Goal: Task Accomplishment & Management: Manage account settings

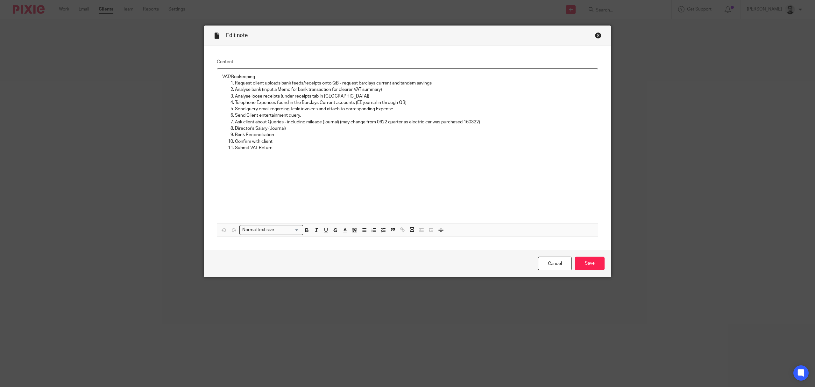
click at [595, 36] on div "Close this dialog window" at bounding box center [598, 35] width 6 height 6
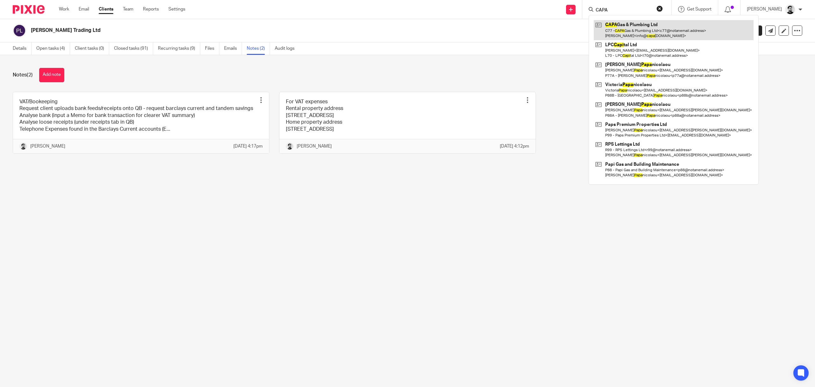
type input "CAPA"
click at [646, 33] on link at bounding box center [674, 30] width 160 height 20
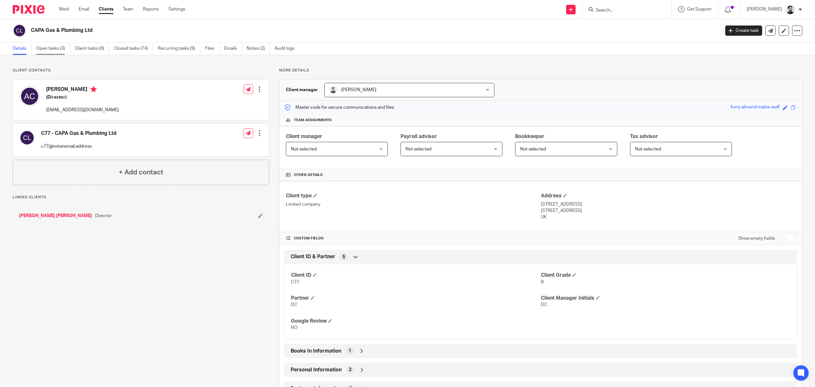
click at [58, 50] on link "Open tasks (3)" at bounding box center [53, 48] width 34 height 12
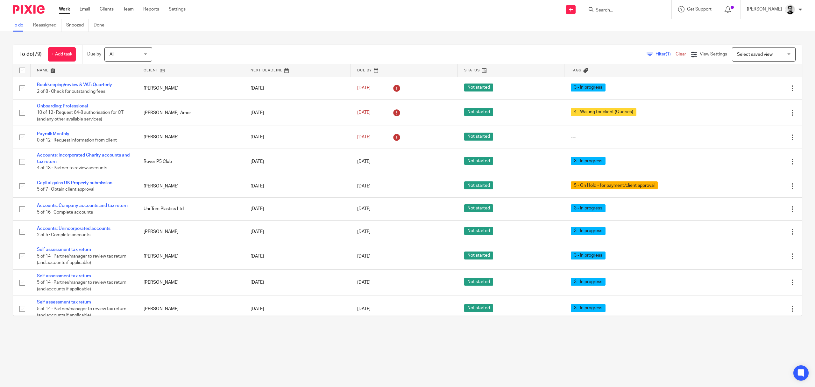
click at [604, 10] on input "Search" at bounding box center [623, 11] width 57 height 6
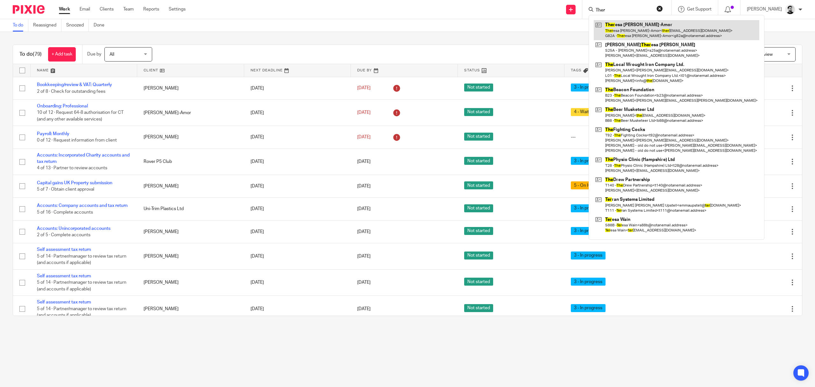
type input "Ther"
click at [611, 31] on link at bounding box center [677, 30] width 166 height 20
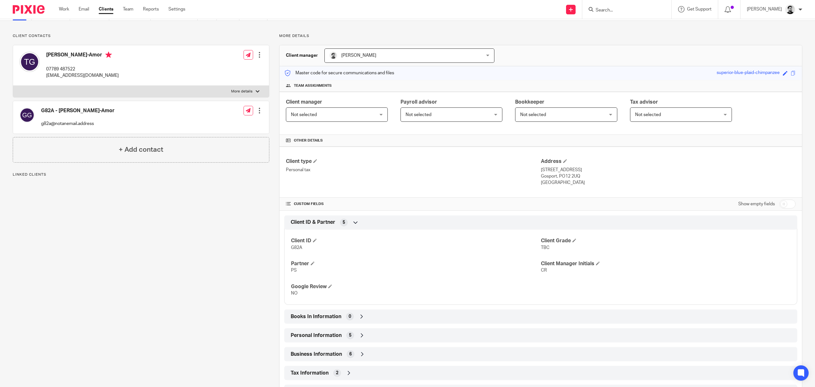
scroll to position [65, 0]
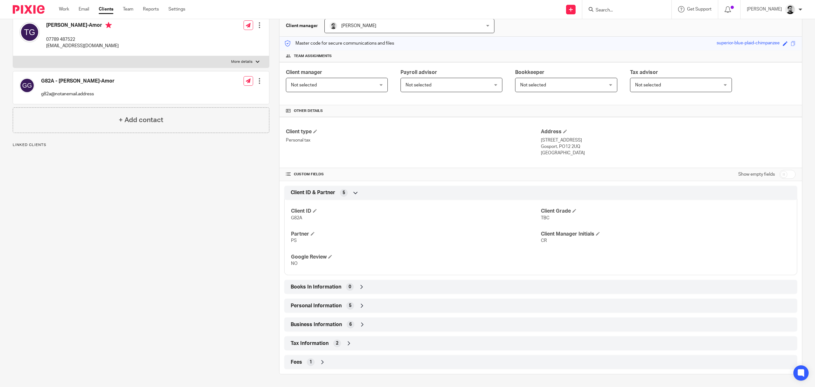
click at [352, 339] on div "Tax Information 2" at bounding box center [540, 343] width 503 height 11
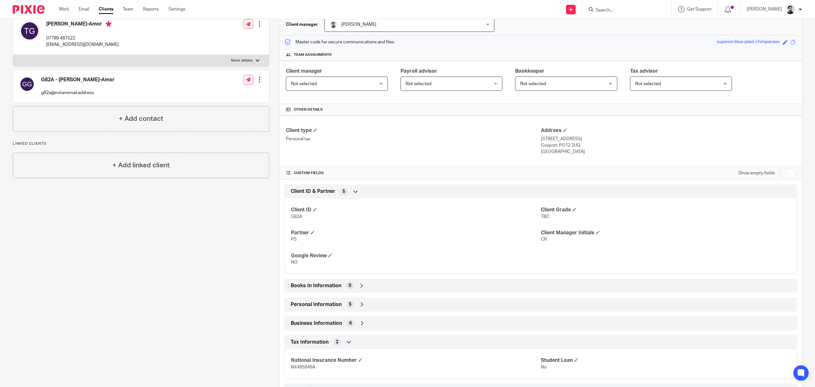
click at [788, 169] on div "Show empty fields" at bounding box center [766, 173] width 57 height 13
click at [784, 171] on input "checkbox" at bounding box center [788, 172] width 16 height 9
checkbox input "true"
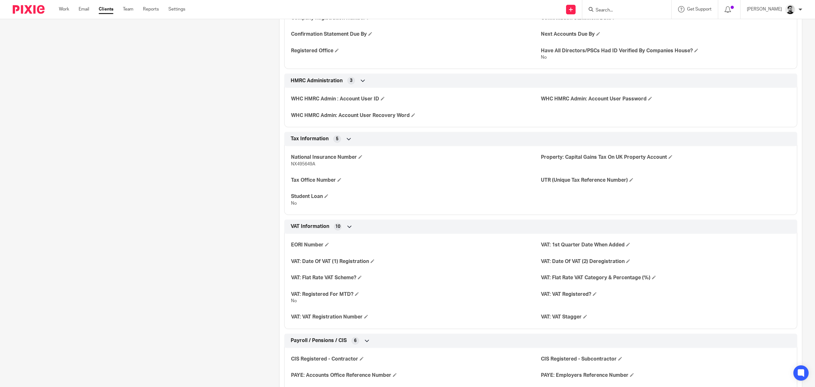
scroll to position [660, 0]
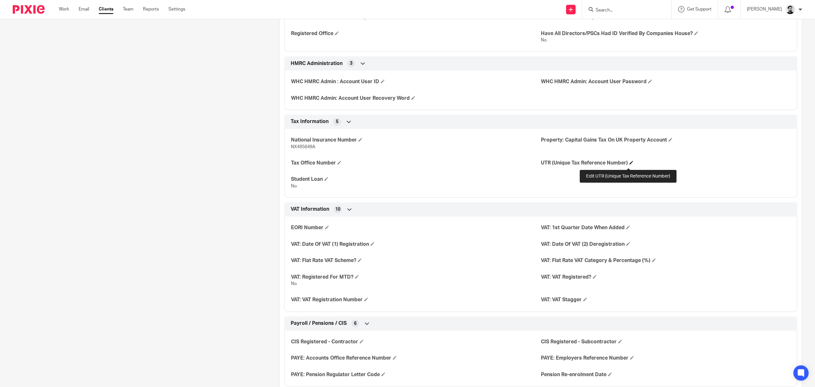
click at [630, 164] on span at bounding box center [632, 162] width 4 height 4
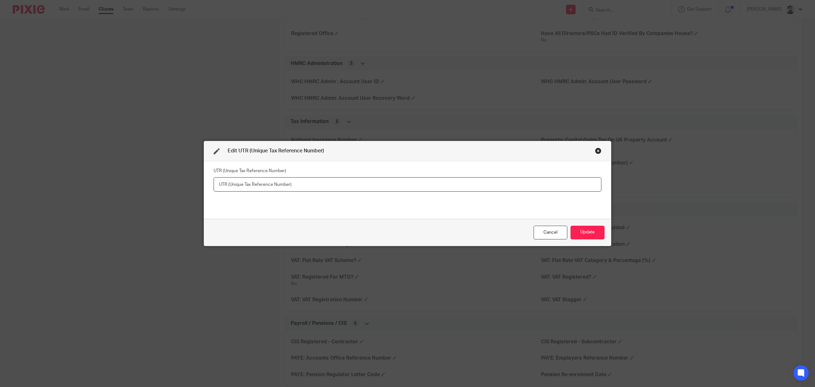
click at [245, 182] on input "text" at bounding box center [408, 184] width 388 height 14
paste input "6692876677"
type input "6692876677"
click at [368, 203] on div "UTR (Unique Tax Reference Number) 6692876677" at bounding box center [408, 190] width 388 height 48
click at [581, 232] on button "Update" at bounding box center [588, 232] width 34 height 14
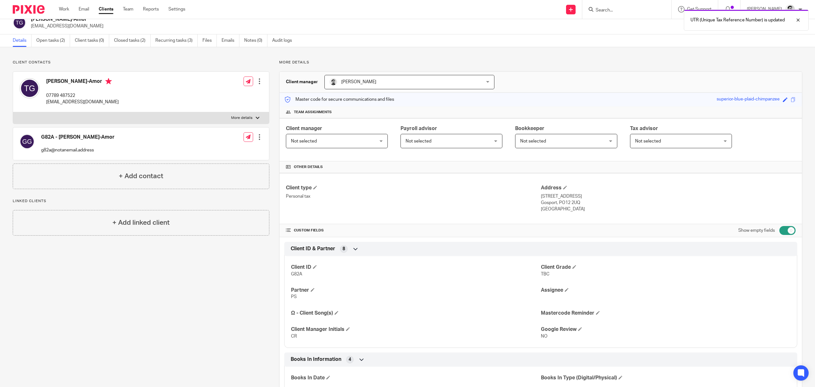
scroll to position [0, 0]
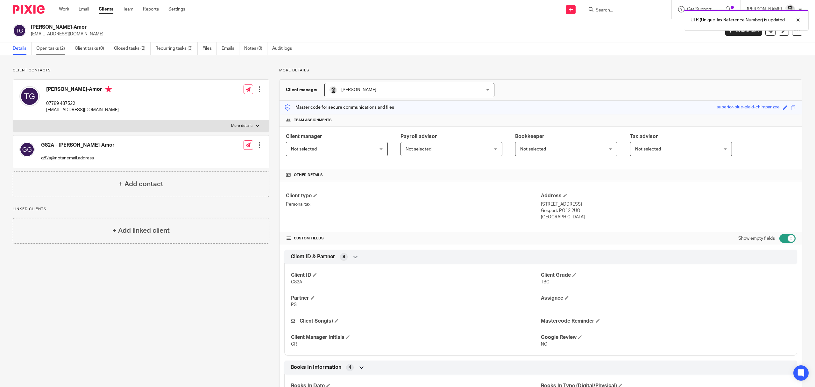
click at [66, 46] on link "Open tasks (2)" at bounding box center [53, 48] width 34 height 12
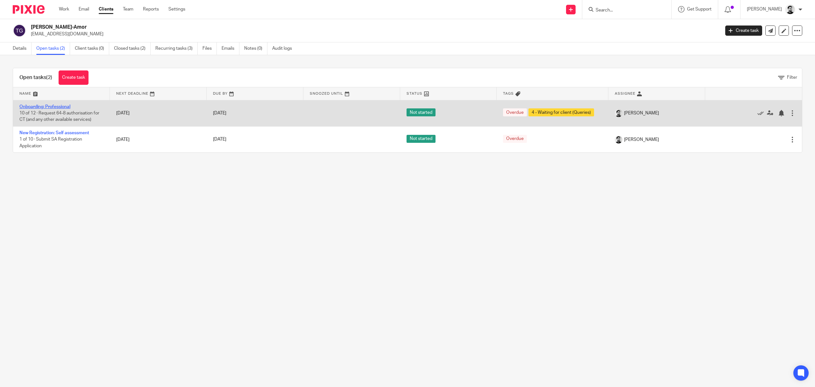
click at [42, 107] on link "Onboarding: Professional" at bounding box center [44, 106] width 51 height 4
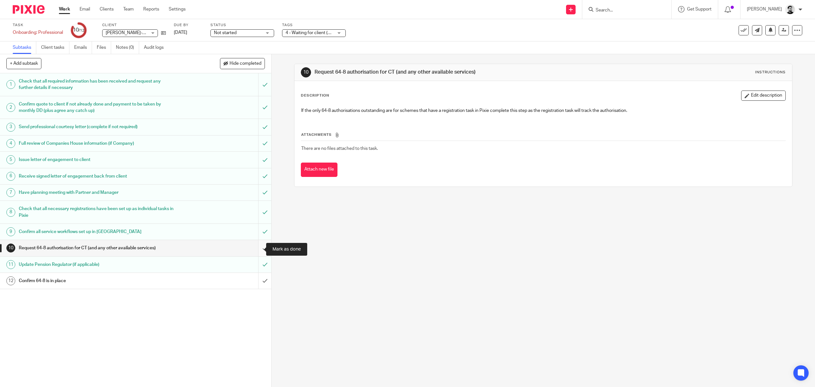
click at [256, 249] on input "submit" at bounding box center [135, 248] width 271 height 16
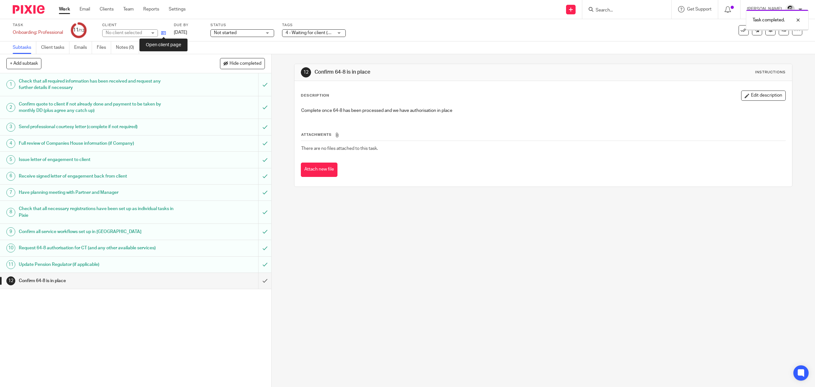
click at [164, 32] on icon at bounding box center [163, 33] width 5 height 5
click at [62, 10] on link "Work" at bounding box center [64, 9] width 11 height 6
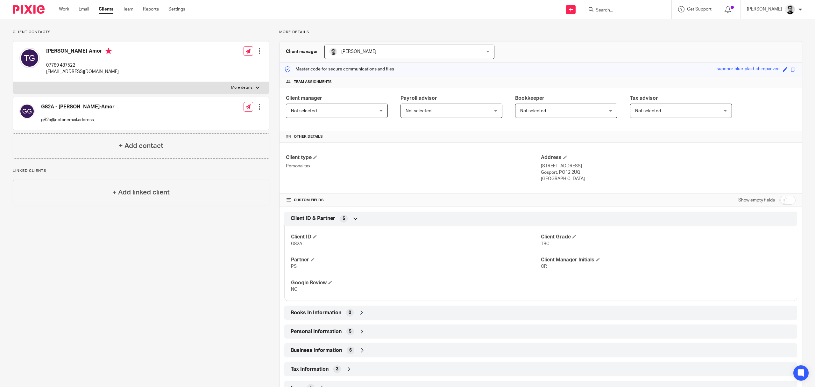
scroll to position [65, 0]
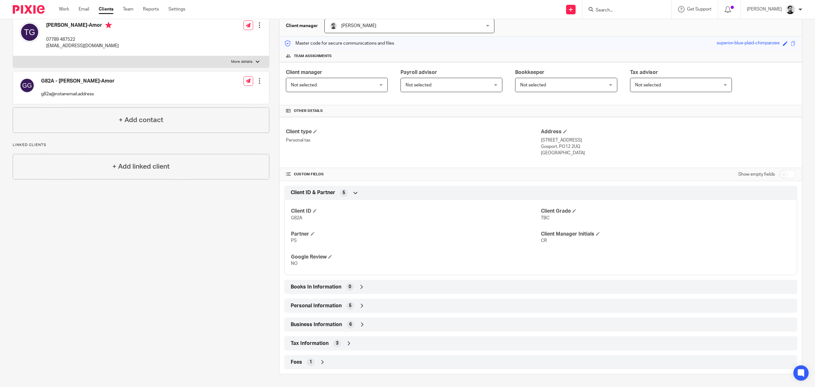
click at [349, 341] on icon at bounding box center [349, 343] width 6 height 6
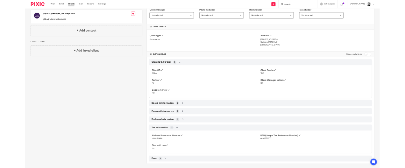
scroll to position [118, 0]
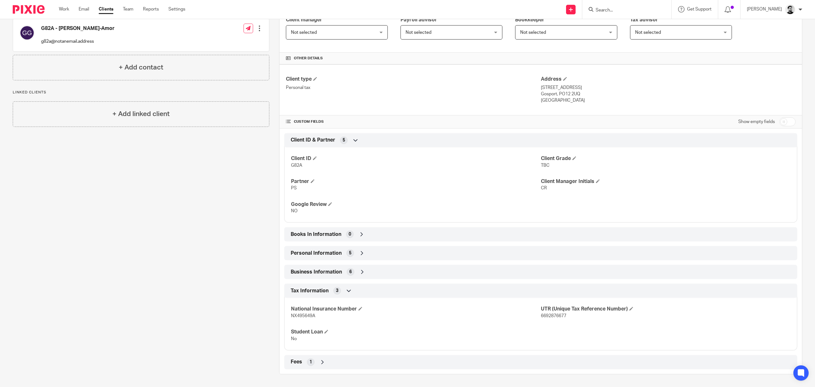
click at [294, 316] on span "NX495649A" at bounding box center [303, 315] width 24 height 4
copy span "NX495649A"
drag, startPoint x: 555, startPoint y: 92, endPoint x: 576, endPoint y: 92, distance: 21.0
click at [576, 92] on p "Gosport, PO12 2UQ" at bounding box center [668, 94] width 255 height 6
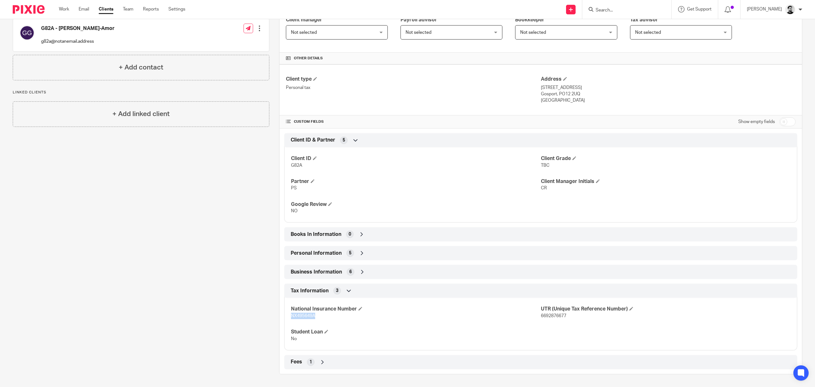
copy p "PO12 2UQ"
click at [563, 92] on p "Gosport, PO12 2UQ" at bounding box center [668, 94] width 255 height 6
drag, startPoint x: 556, startPoint y: 92, endPoint x: 576, endPoint y: 92, distance: 19.7
click at [576, 92] on p "Gosport, PO12 2UQ" at bounding box center [668, 94] width 255 height 6
copy p "PO12 2UQ"
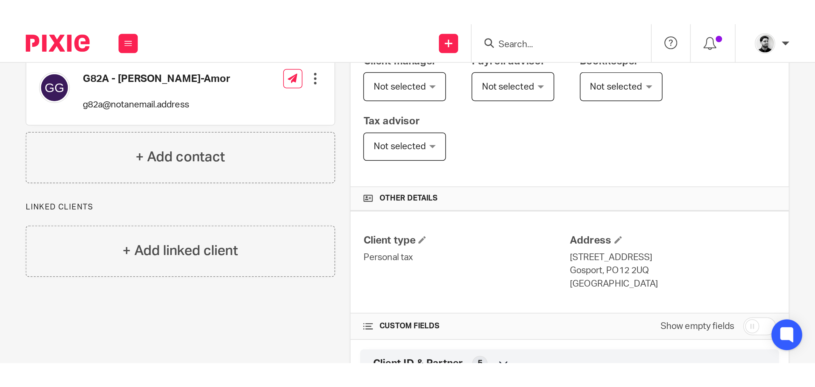
scroll to position [116, 0]
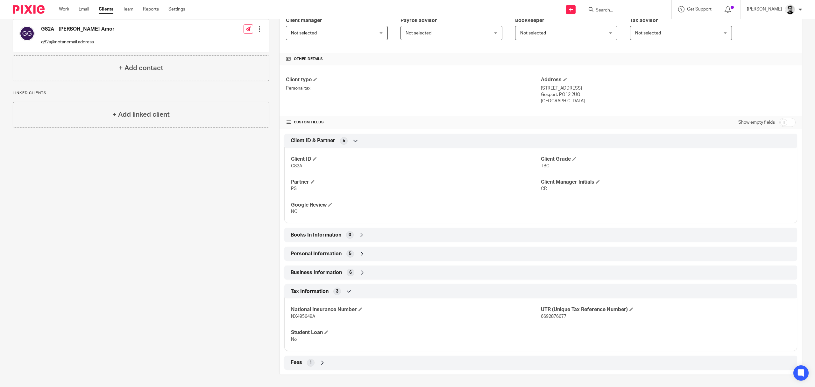
click at [311, 317] on span "NX495649A" at bounding box center [303, 316] width 24 height 4
copy span "NX495649A"
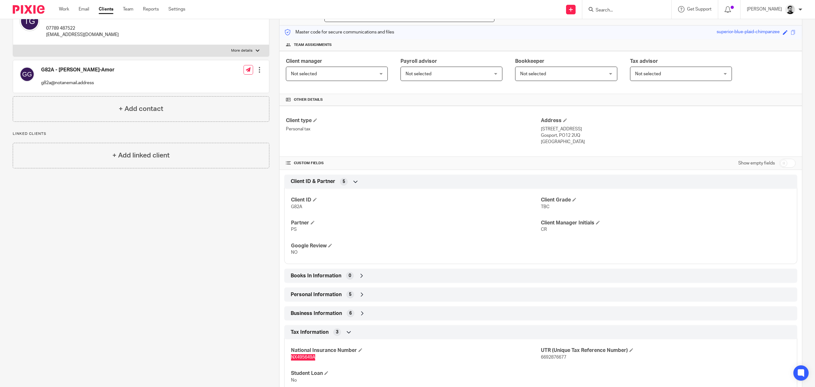
scroll to position [31, 0]
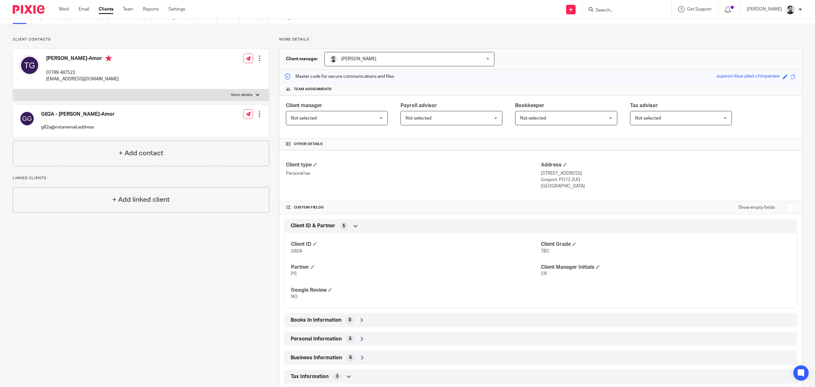
drag, startPoint x: 556, startPoint y: 181, endPoint x: 576, endPoint y: 180, distance: 20.7
click at [576, 180] on p "Gosport, PO12 2UQ" at bounding box center [668, 179] width 255 height 6
copy p "PO12 2UQ"
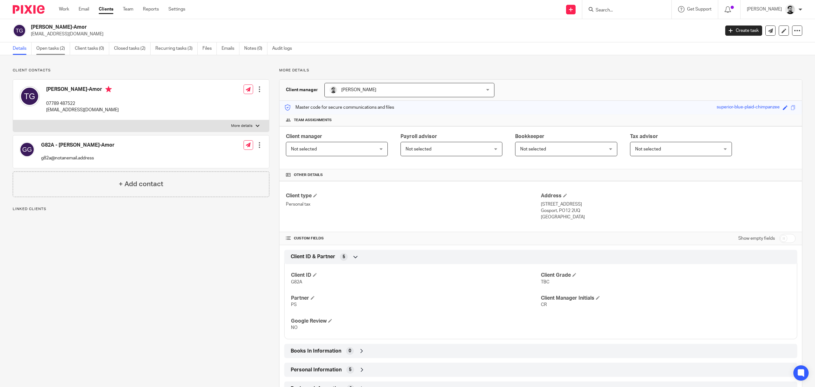
click at [57, 46] on link "Open tasks (2)" at bounding box center [53, 48] width 34 height 12
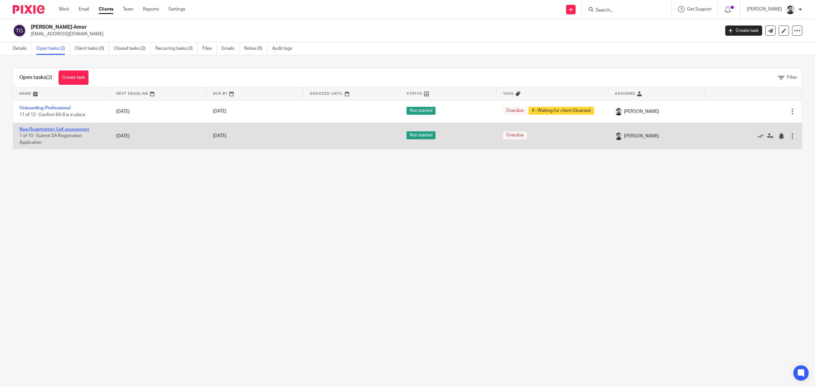
click at [57, 129] on link "New Registration: Self assessment" at bounding box center [54, 129] width 70 height 4
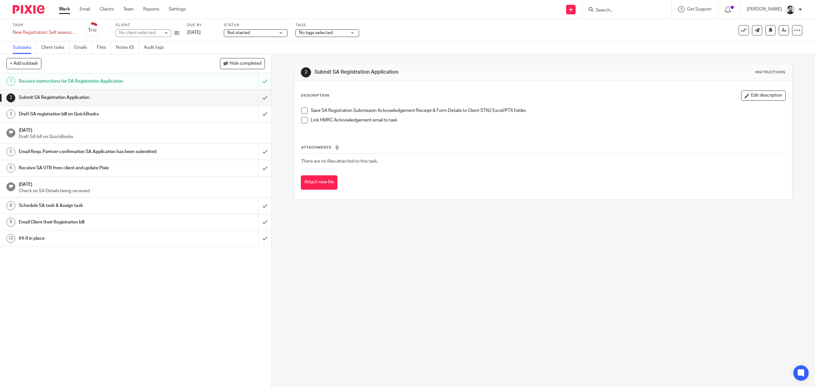
click at [329, 31] on span "No tags selected" at bounding box center [316, 33] width 34 height 4
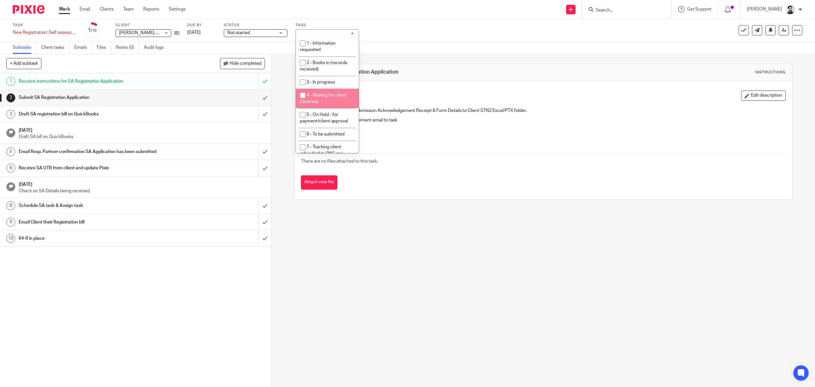
click at [329, 106] on li "4 - Waiting for client (Queries)" at bounding box center [327, 98] width 63 height 19
checkbox input "true"
click at [359, 260] on div "2 Submit SA Registration Application Instructions Description Edit description …" at bounding box center [544, 220] width 544 height 332
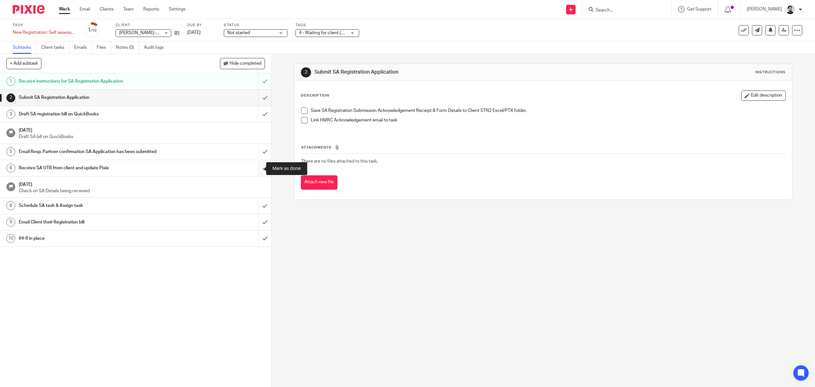
click at [257, 169] on input "submit" at bounding box center [135, 168] width 271 height 16
click at [258, 152] on input "submit" at bounding box center [135, 152] width 271 height 16
click at [255, 208] on input "submit" at bounding box center [135, 205] width 271 height 16
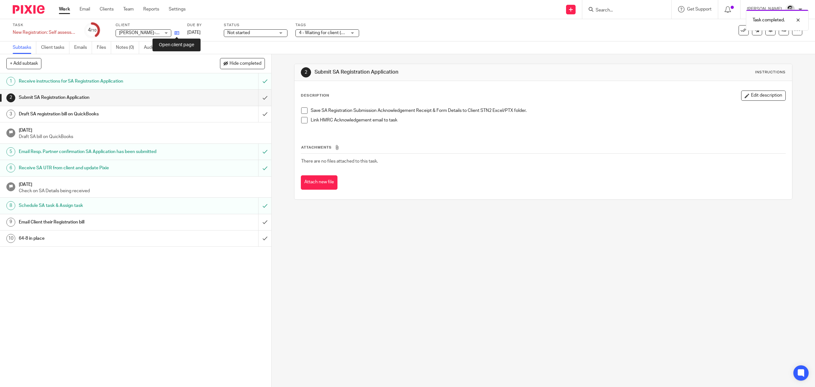
click at [175, 33] on icon at bounding box center [177, 33] width 5 height 5
click at [204, 29] on link "4 Nov 2025" at bounding box center [201, 32] width 29 height 7
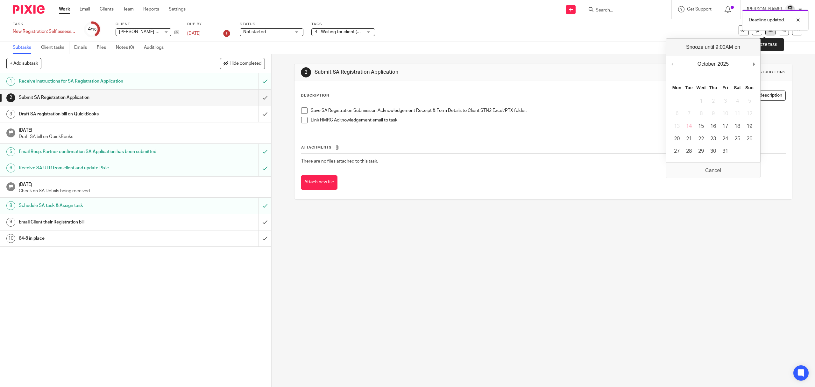
click at [766, 34] on button at bounding box center [771, 30] width 10 height 10
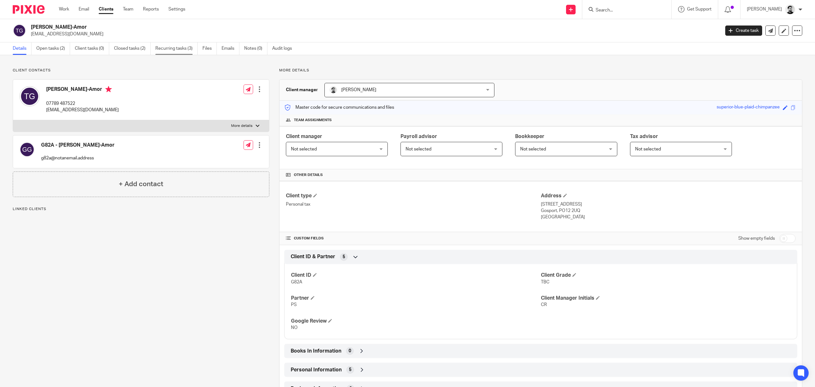
click at [180, 47] on link "Recurring tasks (3)" at bounding box center [176, 48] width 42 height 12
click at [57, 52] on link "Open tasks (2)" at bounding box center [53, 48] width 34 height 12
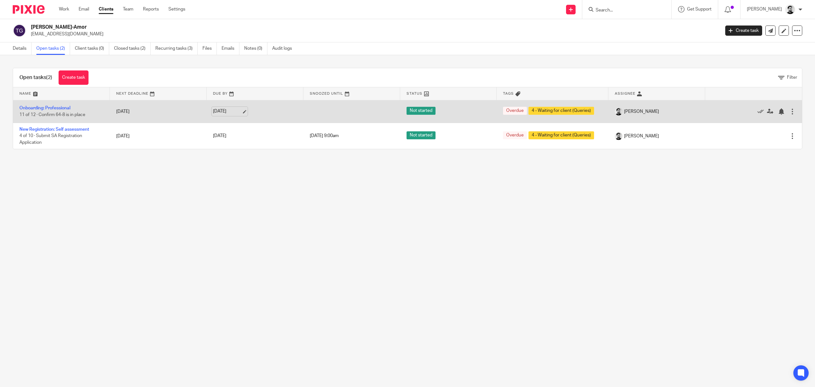
click at [232, 109] on link "[DATE]" at bounding box center [227, 111] width 29 height 7
click at [778, 111] on div at bounding box center [781, 111] width 6 height 6
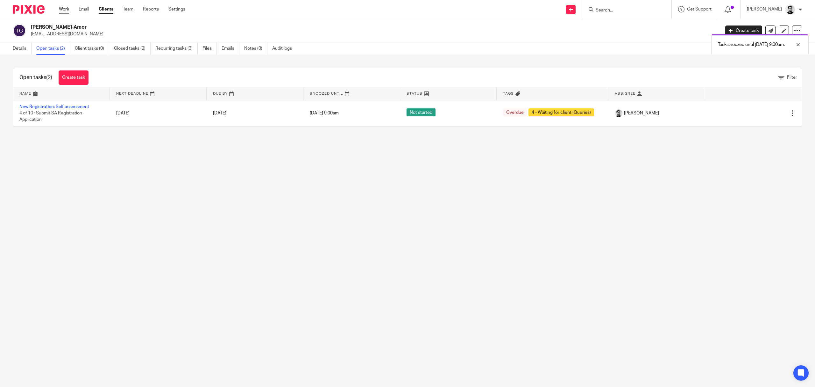
click at [67, 11] on link "Work" at bounding box center [64, 9] width 10 height 6
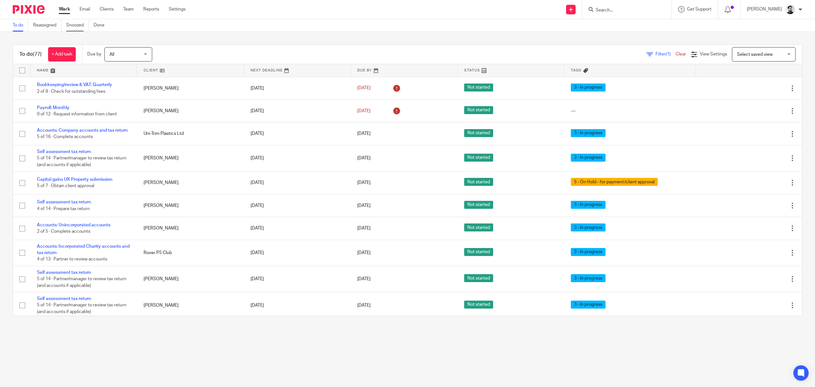
click at [81, 24] on link "Snoozed" at bounding box center [77, 25] width 23 height 12
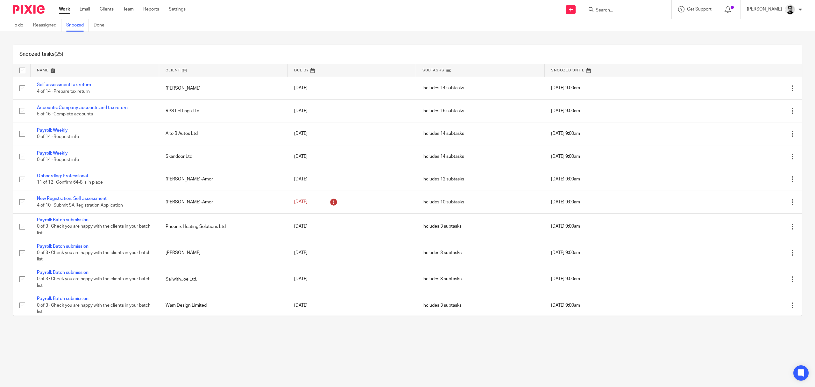
click at [64, 12] on link "Work" at bounding box center [64, 9] width 11 height 6
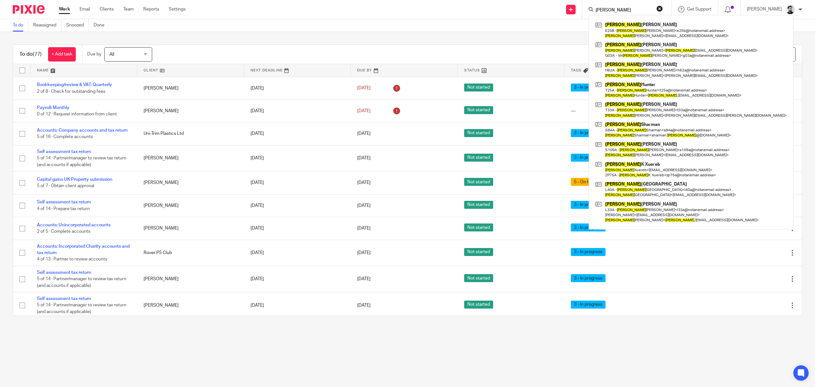
type input "David"
click at [458, 10] on div "Send new email Create task Add client David David Wallace E25B - David Wallace …" at bounding box center [505, 9] width 620 height 19
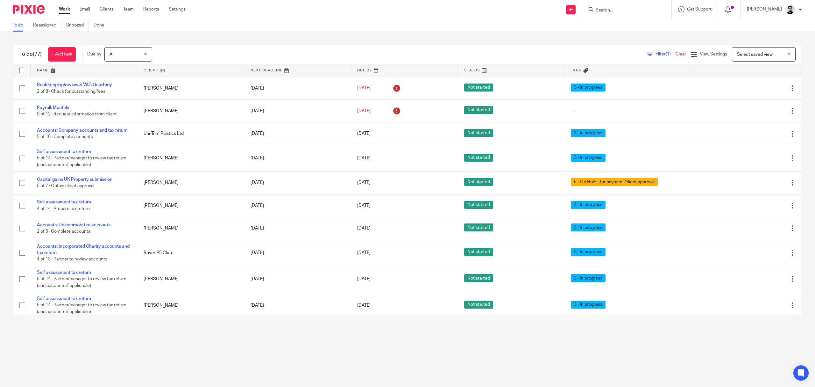
click at [599, 12] on input "Search" at bounding box center [623, 11] width 57 height 6
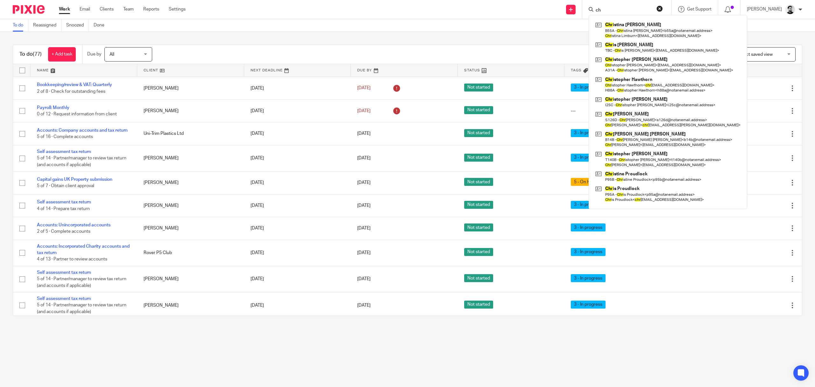
type input "c"
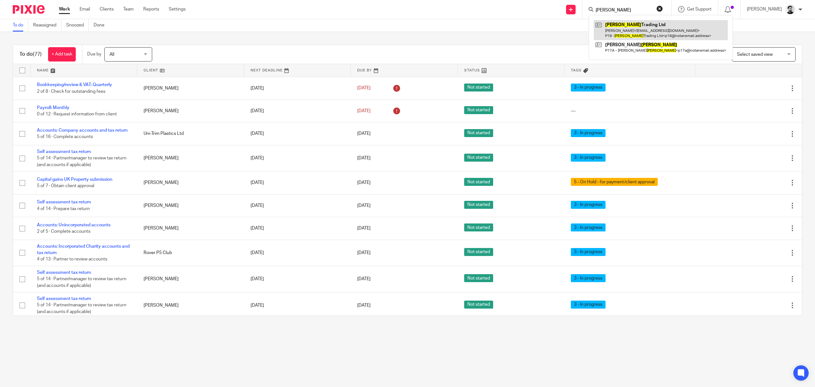
type input "Parnell"
click at [618, 24] on link at bounding box center [661, 30] width 134 height 20
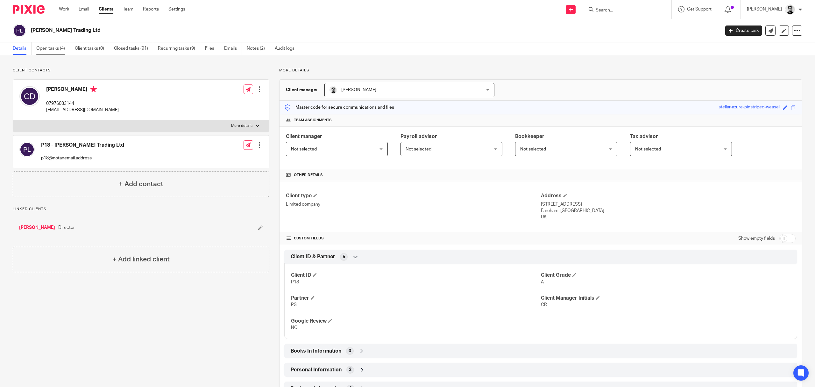
click at [57, 46] on link "Open tasks (4)" at bounding box center [53, 48] width 34 height 12
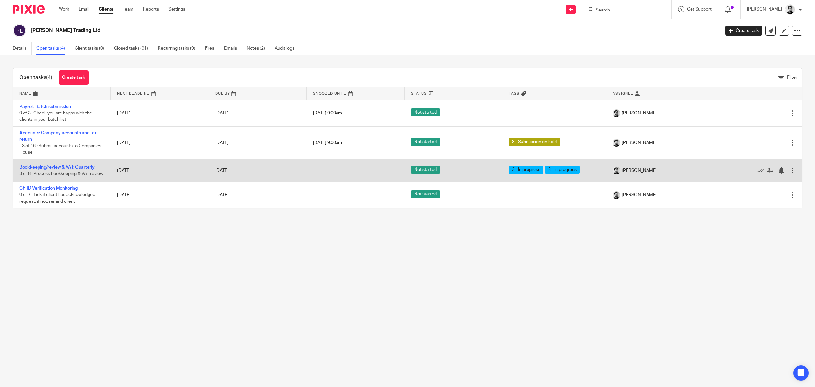
click at [70, 166] on link "Bookkeeping/review & VAT: Quarterly" at bounding box center [56, 167] width 75 height 4
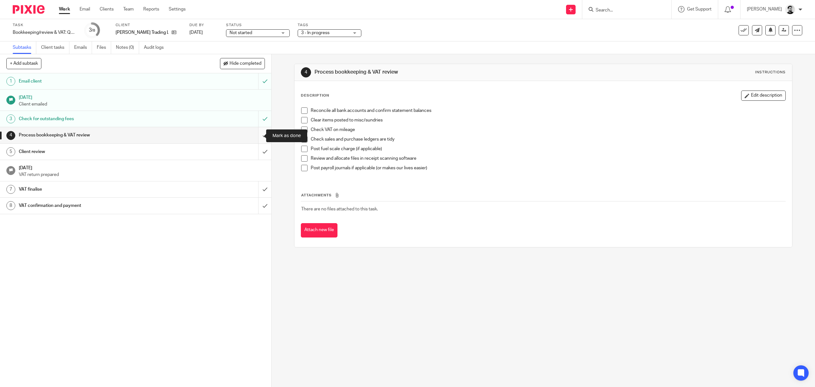
click at [257, 132] on input "submit" at bounding box center [135, 135] width 271 height 16
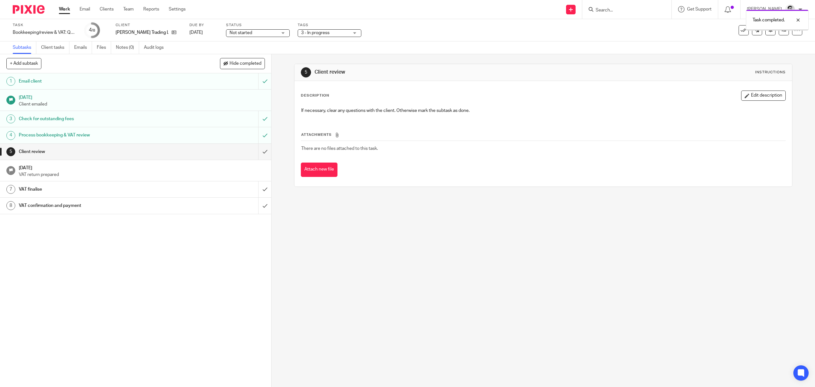
click at [326, 28] on div "Tags 3 - In progress 1 - Information requested 2 - Books in (records received) …" at bounding box center [330, 30] width 64 height 15
click at [326, 32] on span "3 - In progress" at bounding box center [315, 33] width 28 height 4
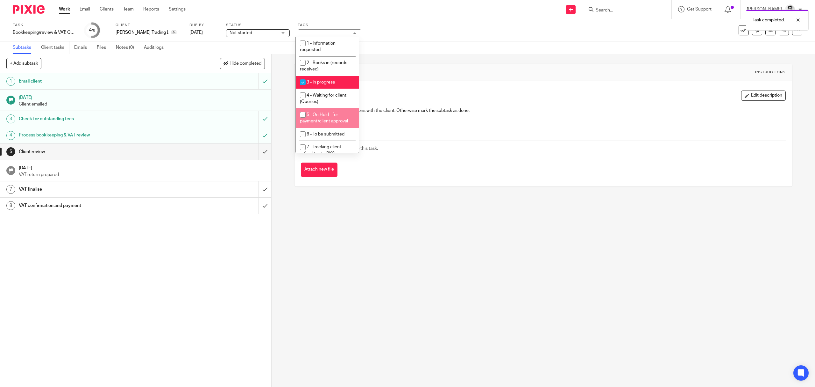
click at [323, 124] on li "5 - On Hold - for payment/client approval" at bounding box center [327, 117] width 63 height 19
checkbox input "true"
click at [323, 82] on span "3 - In progress" at bounding box center [321, 82] width 28 height 4
checkbox input "false"
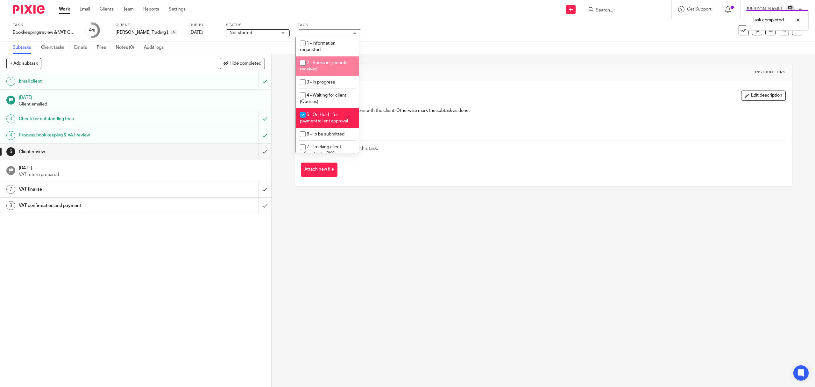
click at [422, 36] on div "Task Bookkeeping/review & VAT: Quarterly Save Bookkeeping/review & VAT: Quarter…" at bounding box center [342, 30] width 658 height 15
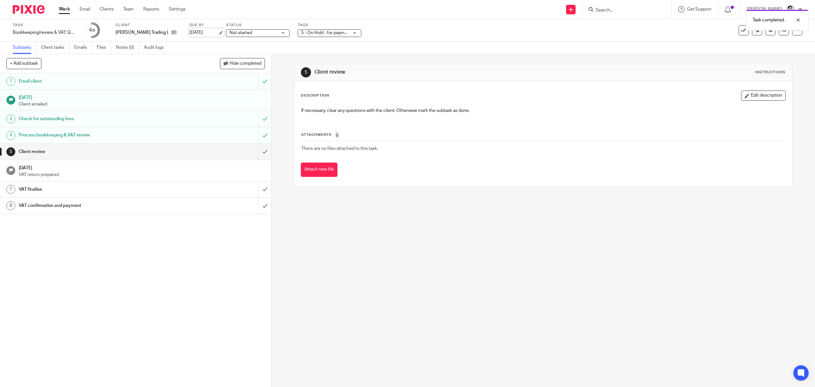
click at [205, 31] on link "7 Nov 2025" at bounding box center [203, 32] width 29 height 7
click at [384, 49] on div "Subtasks Client tasks Emails Files Notes (0) Audit logs" at bounding box center [407, 47] width 815 height 13
click at [66, 9] on link "Work" at bounding box center [64, 9] width 11 height 6
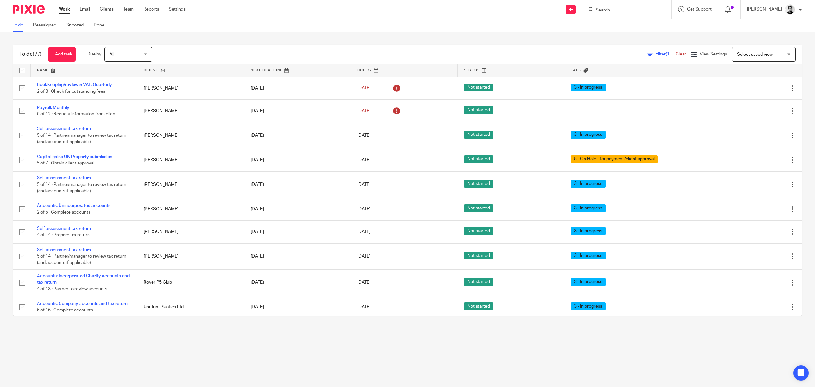
click at [602, 11] on input "Search" at bounding box center [623, 11] width 57 height 6
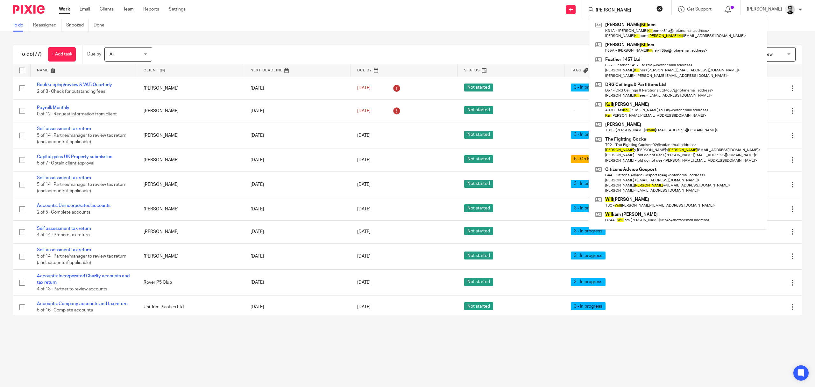
type input "Dan Kill"
click at [515, 22] on div "To do Reassigned Snoozed Done" at bounding box center [407, 25] width 815 height 13
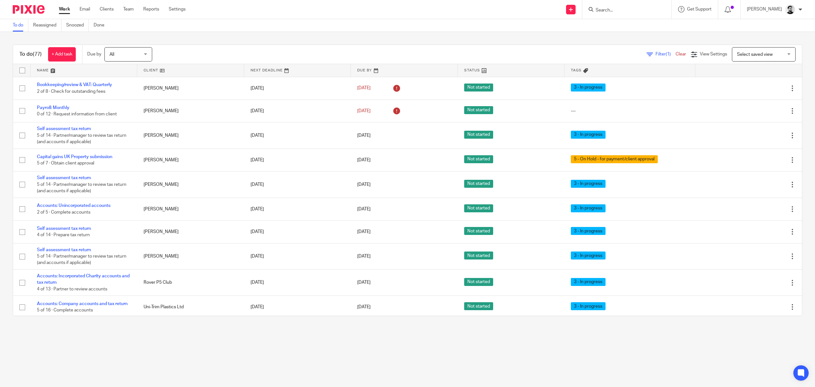
click at [598, 11] on input "Search" at bounding box center [623, 11] width 57 height 6
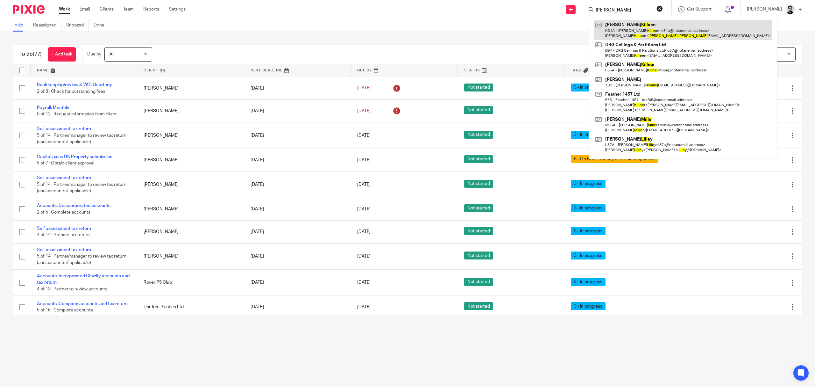
type input "Dan kille"
click at [624, 27] on link at bounding box center [683, 30] width 179 height 20
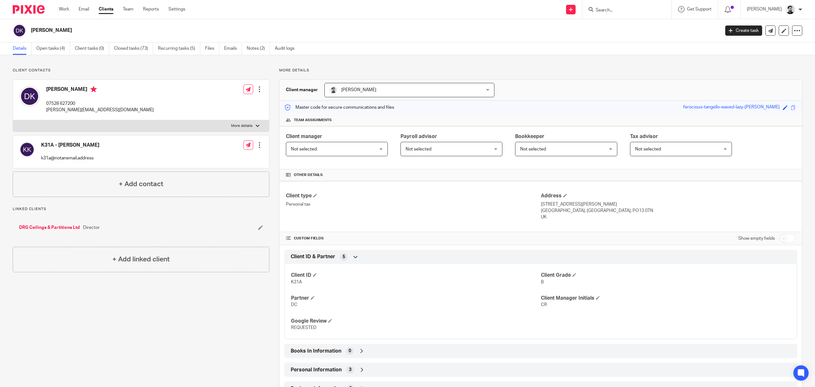
drag, startPoint x: 600, startPoint y: 9, endPoint x: 604, endPoint y: 9, distance: 3.5
click at [600, 9] on input "Search" at bounding box center [623, 11] width 57 height 6
type input "K31"
click at [390, 14] on div "Send new email Create task Add client K31 Daniel Raymond Killeen K31 A - Daniel…" at bounding box center [505, 9] width 620 height 19
click at [607, 11] on input "Search" at bounding box center [623, 11] width 57 height 6
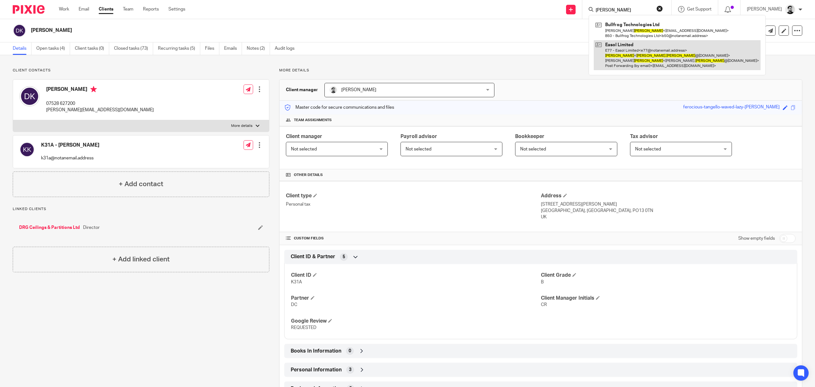
type input "[PERSON_NAME]"
click at [623, 53] on link at bounding box center [677, 55] width 167 height 30
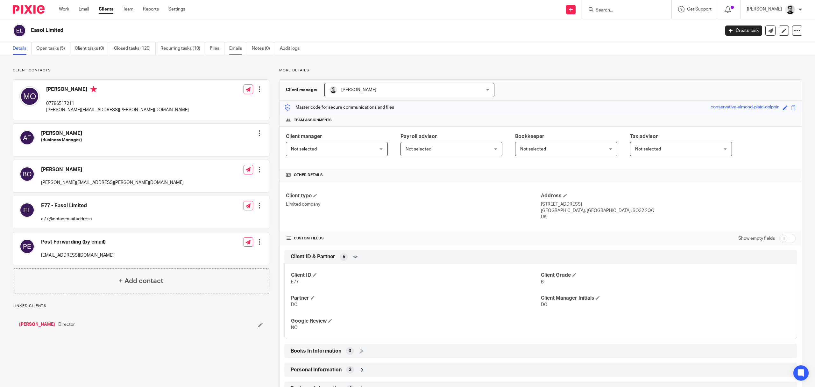
click at [236, 46] on link "Emails" at bounding box center [238, 48] width 18 height 12
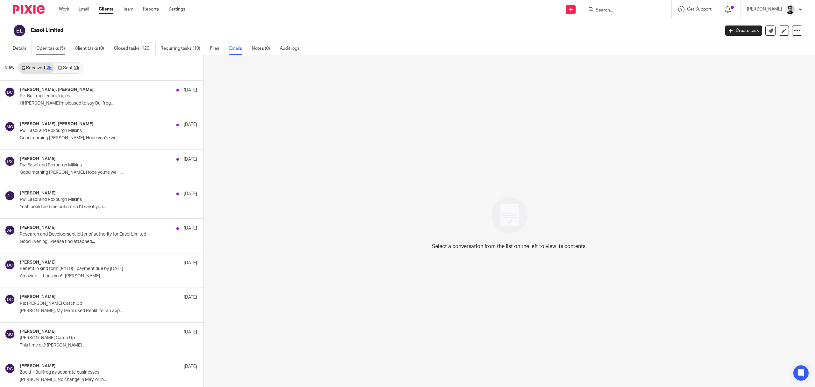
click at [49, 49] on link "Open tasks (5)" at bounding box center [53, 48] width 34 height 12
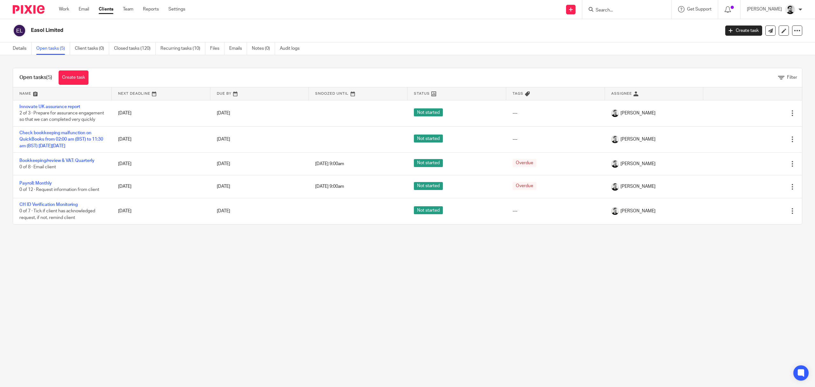
click at [601, 12] on input "Search" at bounding box center [623, 11] width 57 height 6
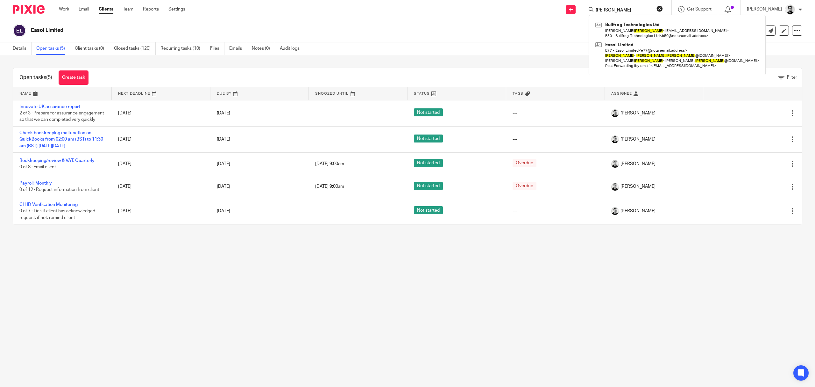
click at [604, 11] on input "mike oliver" at bounding box center [623, 11] width 57 height 6
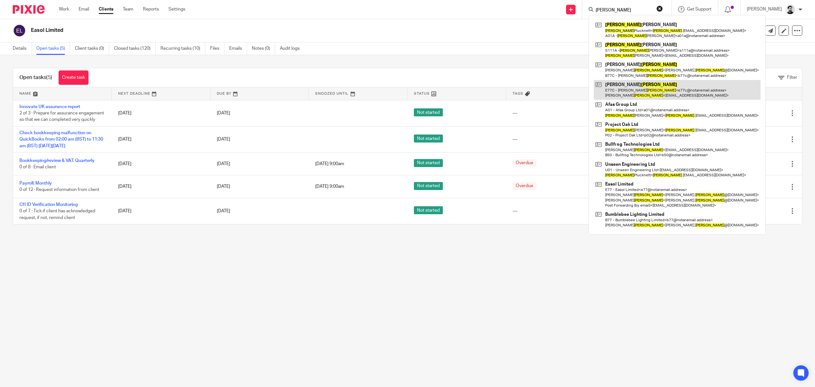
type input "oliver"
click at [647, 92] on link at bounding box center [677, 90] width 167 height 20
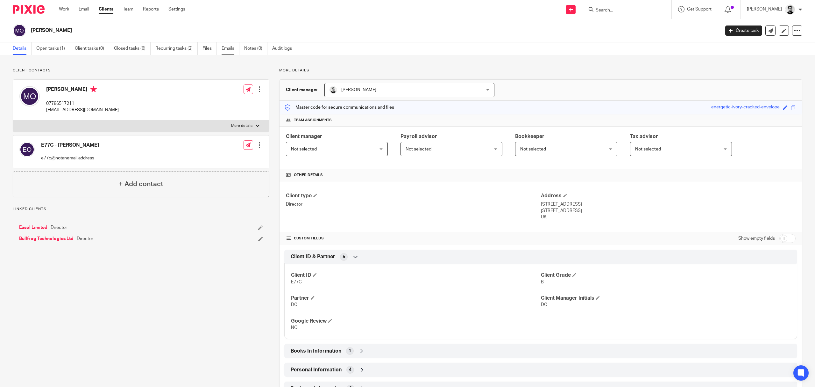
click at [231, 50] on link "Emails" at bounding box center [231, 48] width 18 height 12
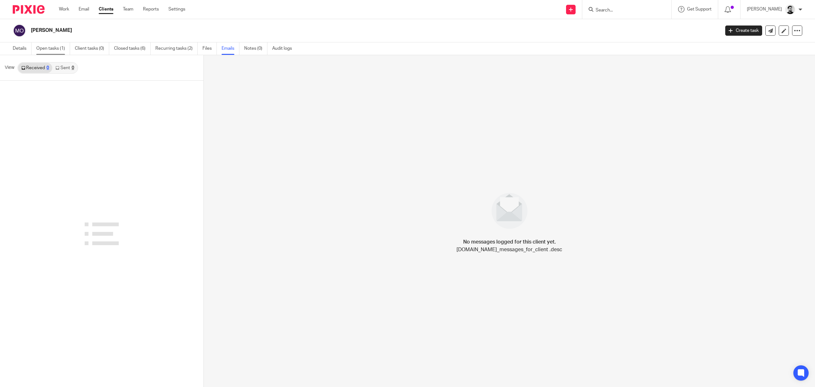
click at [58, 50] on link "Open tasks (1)" at bounding box center [53, 48] width 34 height 12
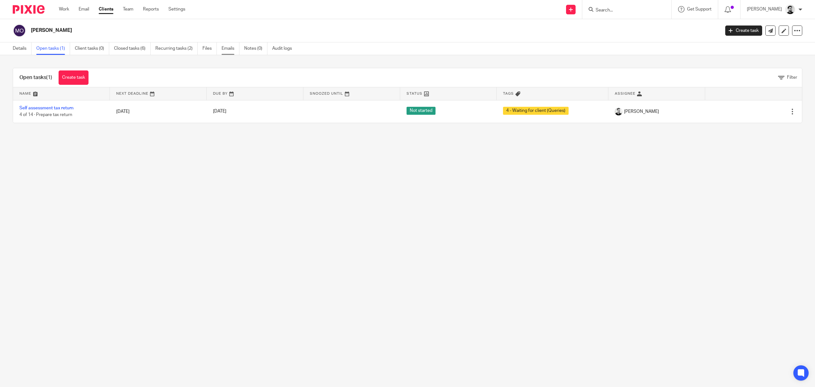
click at [225, 47] on link "Emails" at bounding box center [231, 48] width 18 height 12
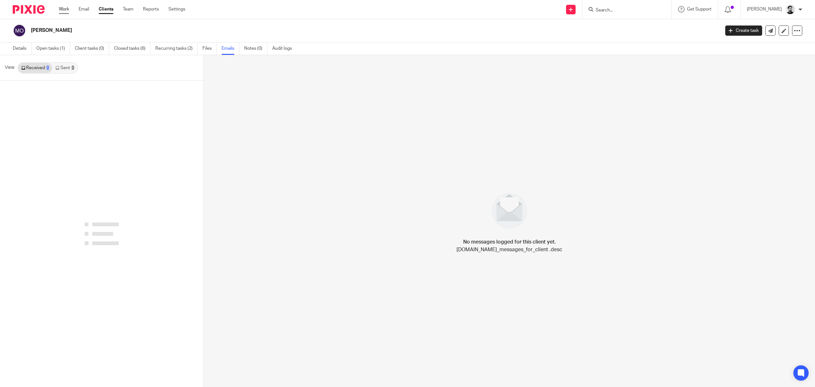
click at [61, 8] on link "Work" at bounding box center [64, 9] width 10 height 6
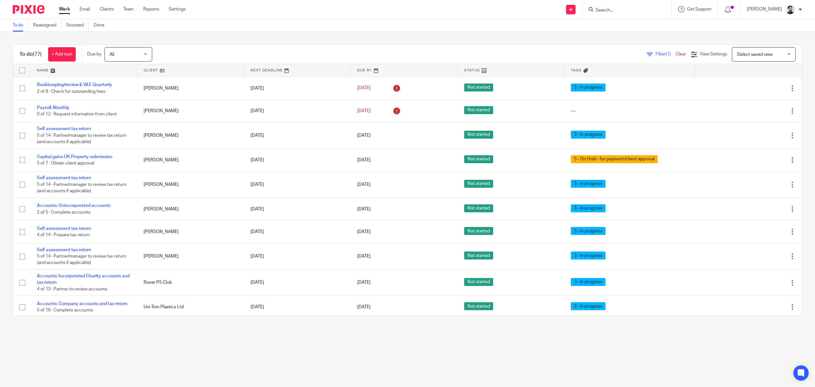
click at [604, 11] on input "Search" at bounding box center [623, 11] width 57 height 6
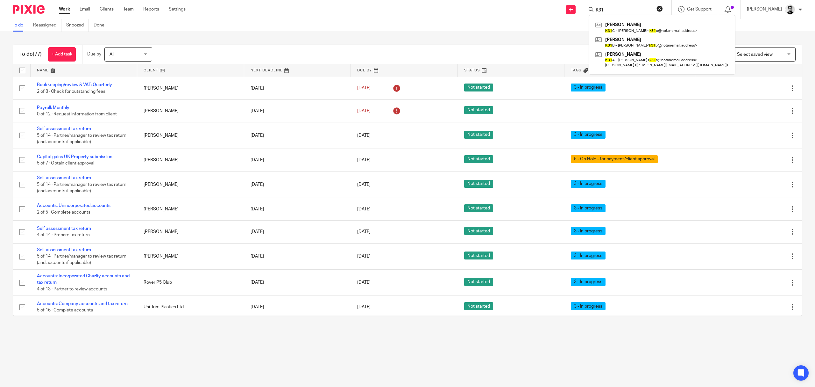
type input "K31"
click at [646, 30] on link at bounding box center [662, 27] width 137 height 15
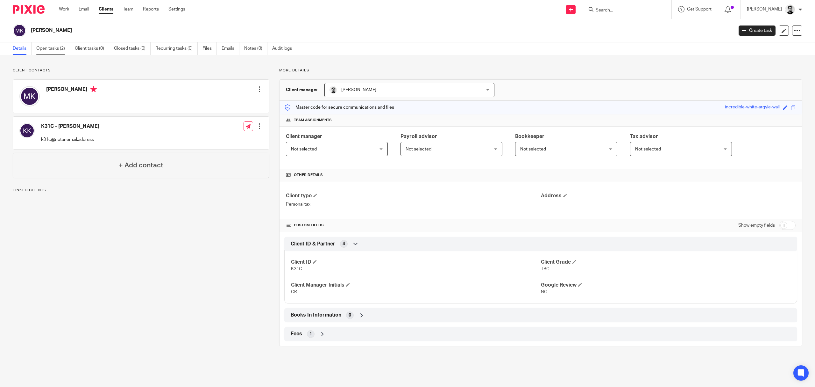
click at [57, 49] on link "Open tasks (2)" at bounding box center [53, 48] width 34 height 12
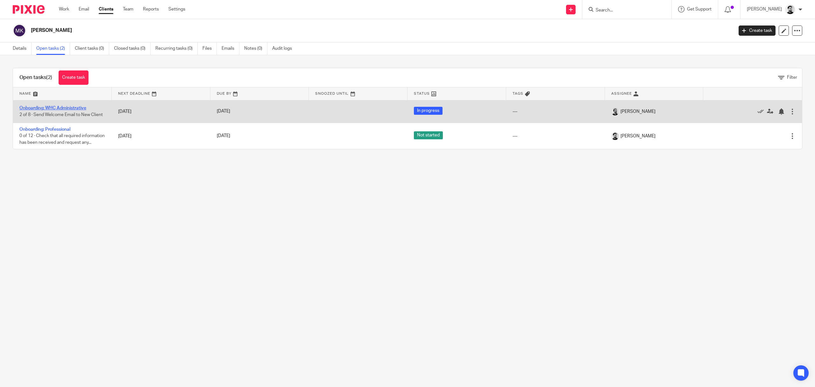
click at [54, 110] on link "Onboarding: WHC Administrative" at bounding box center [52, 108] width 67 height 4
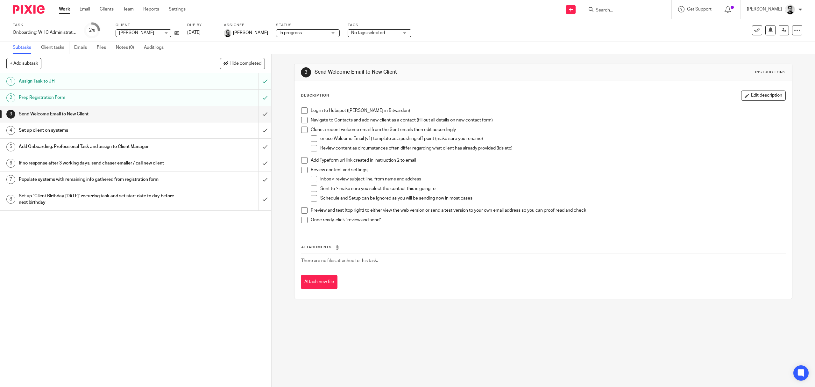
click at [65, 129] on h1 "Set up client on systems" at bounding box center [96, 130] width 155 height 10
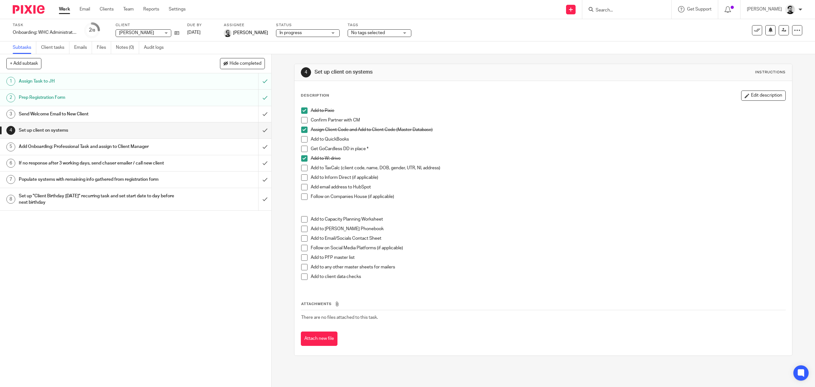
drag, startPoint x: 56, startPoint y: 99, endPoint x: 68, endPoint y: 92, distance: 13.5
click at [56, 99] on h1 "Prep Registration Form" at bounding box center [96, 98] width 155 height 10
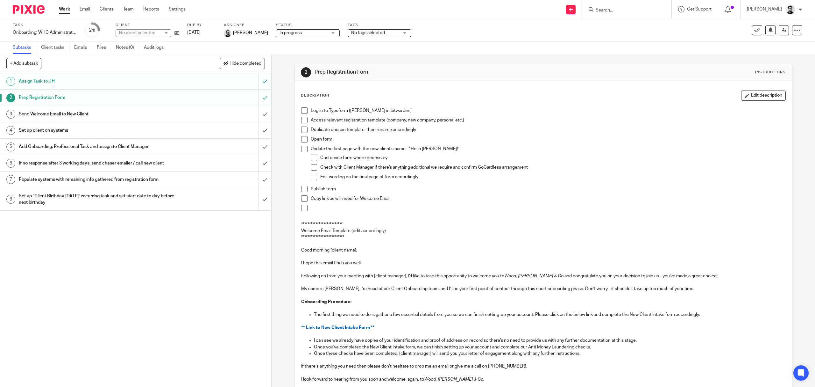
click at [176, 32] on icon at bounding box center [177, 33] width 5 height 5
click at [598, 9] on input "Search" at bounding box center [623, 11] width 57 height 6
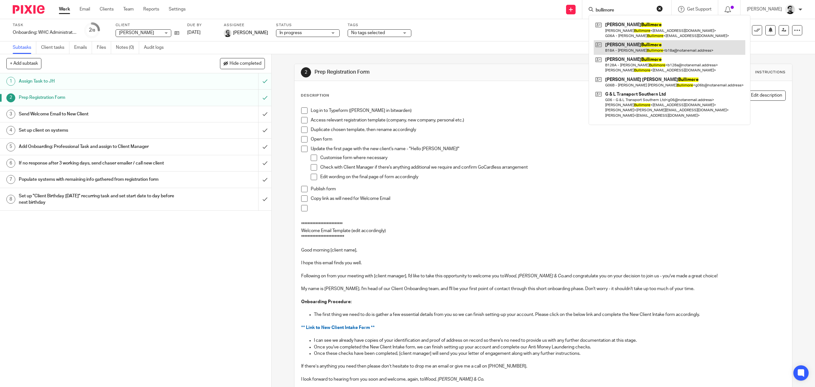
type input "bullimore"
click at [623, 45] on link at bounding box center [670, 47] width 152 height 15
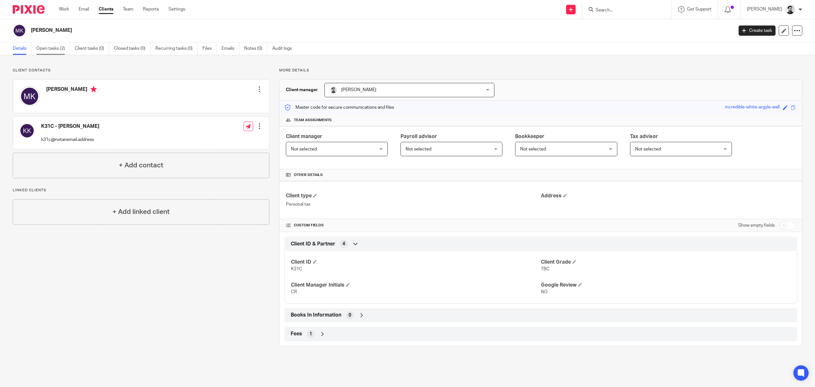
click at [52, 50] on link "Open tasks (2)" at bounding box center [53, 48] width 34 height 12
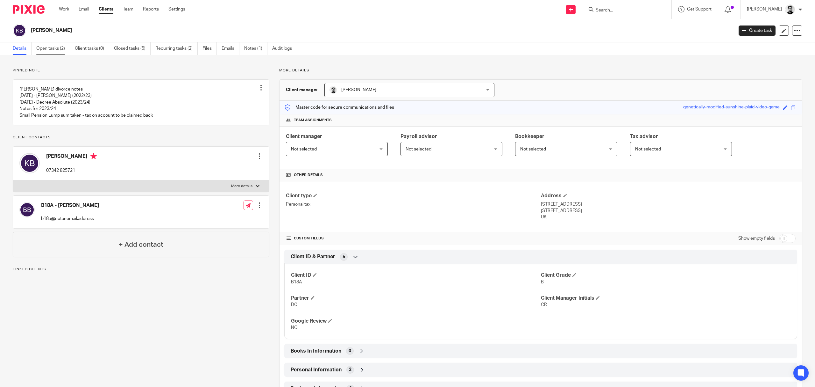
click at [68, 48] on link "Open tasks (2)" at bounding box center [53, 48] width 34 height 12
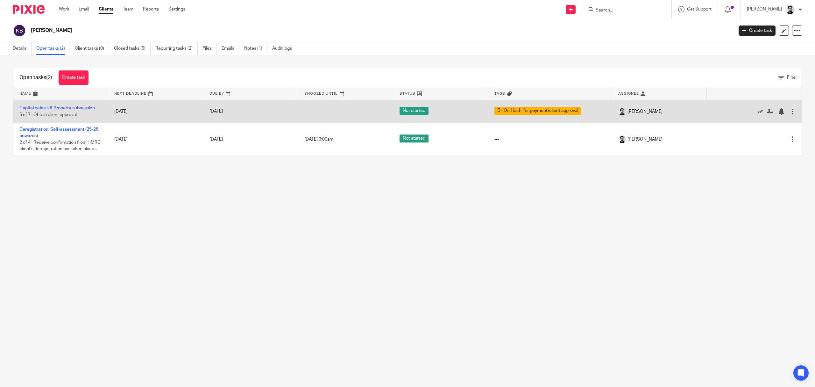
click at [68, 107] on link "Capital gains UK Property submission" at bounding box center [56, 108] width 75 height 4
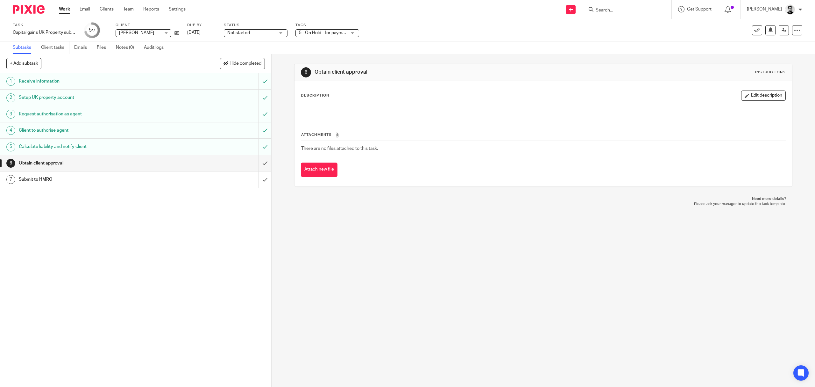
click at [62, 11] on link "Work" at bounding box center [64, 9] width 11 height 6
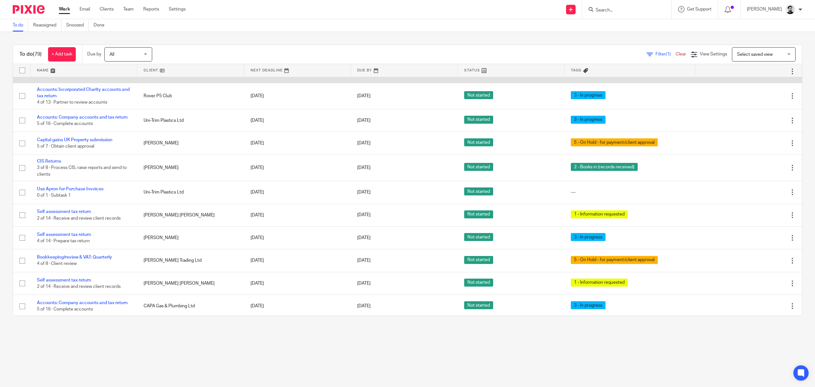
scroll to position [170, 0]
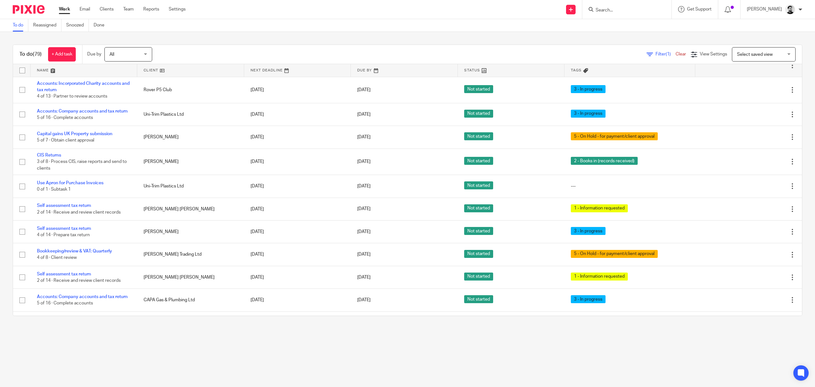
click at [611, 8] on input "Search" at bounding box center [623, 11] width 57 height 6
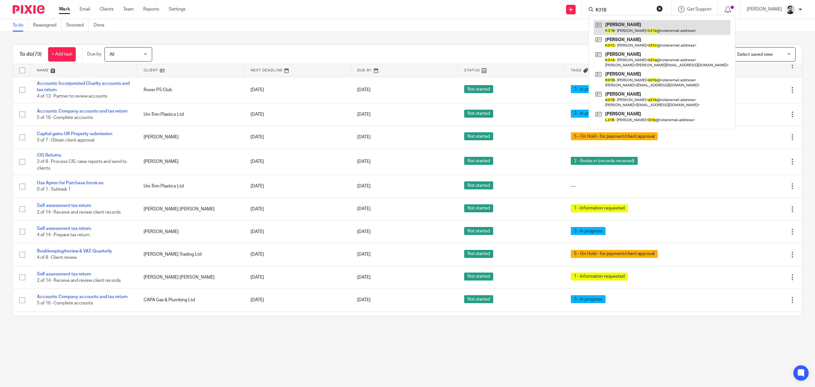
type input "K31B"
click at [629, 29] on link at bounding box center [662, 27] width 137 height 15
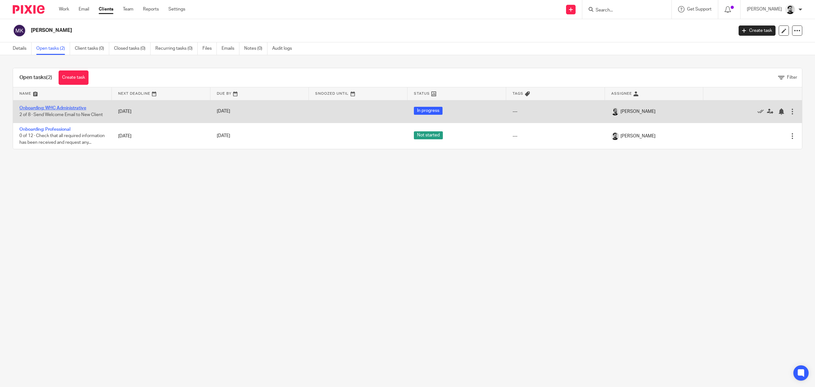
click at [58, 110] on link "Onboarding: WHC Administrative" at bounding box center [52, 108] width 67 height 4
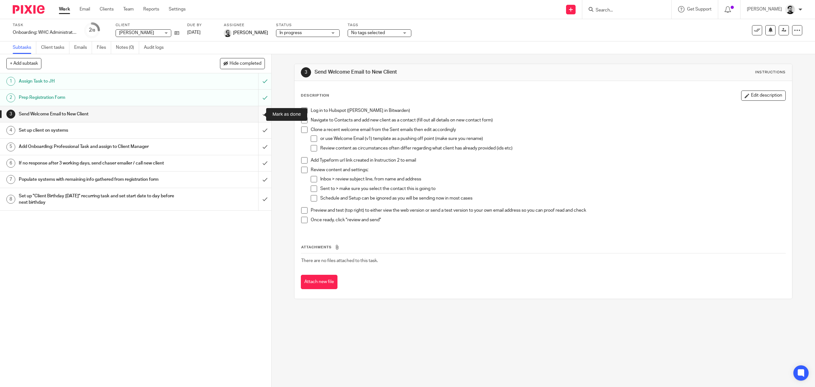
click at [256, 115] on input "submit" at bounding box center [135, 114] width 271 height 16
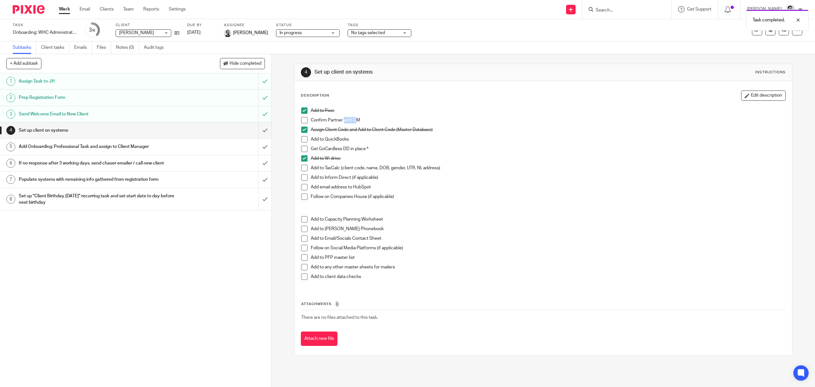
drag, startPoint x: 343, startPoint y: 120, endPoint x: 354, endPoint y: 121, distance: 11.8
click at [354, 121] on p "Confirm Partner with CM" at bounding box center [548, 120] width 474 height 6
click at [365, 118] on p "Confirm Partner with CM" at bounding box center [548, 120] width 474 height 6
click at [355, 120] on p "Confirm Partner with CM" at bounding box center [548, 120] width 474 height 6
click at [369, 120] on p "Confirm Partner with CM" at bounding box center [548, 120] width 474 height 6
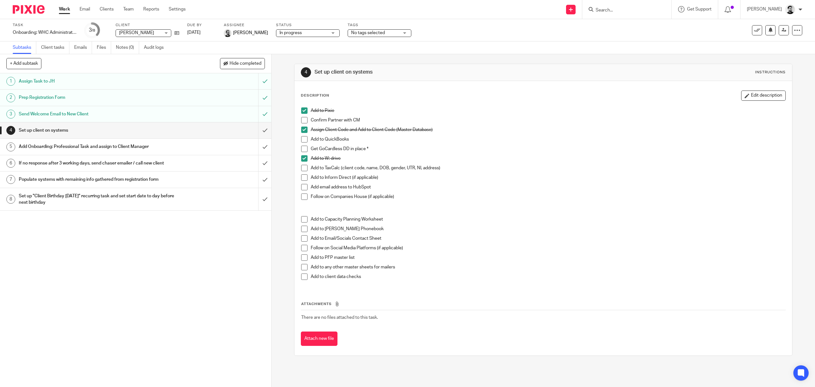
click at [301, 177] on span at bounding box center [304, 177] width 6 height 6
click at [303, 196] on span at bounding box center [304, 196] width 6 height 6
click at [258, 145] on input "submit" at bounding box center [135, 147] width 271 height 16
click at [782, 30] on icon at bounding box center [784, 30] width 5 height 5
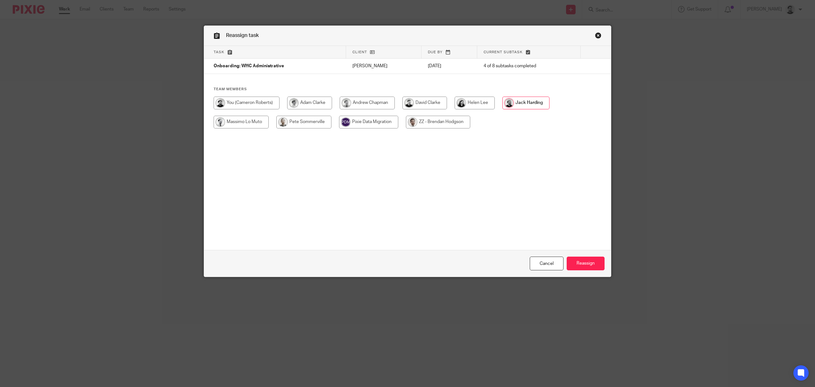
click at [254, 106] on input "radio" at bounding box center [247, 102] width 66 height 13
radio input "true"
click at [585, 262] on input "Reassign" at bounding box center [586, 263] width 38 height 14
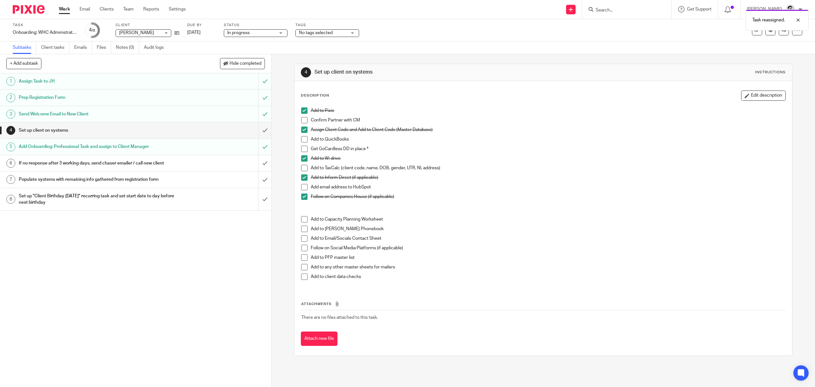
click at [609, 11] on div "Task reassigned." at bounding box center [608, 18] width 401 height 24
click at [602, 14] on div at bounding box center [626, 9] width 89 height 19
click at [602, 9] on input "Search" at bounding box center [623, 11] width 57 height 6
click at [179, 31] on icon at bounding box center [177, 33] width 5 height 5
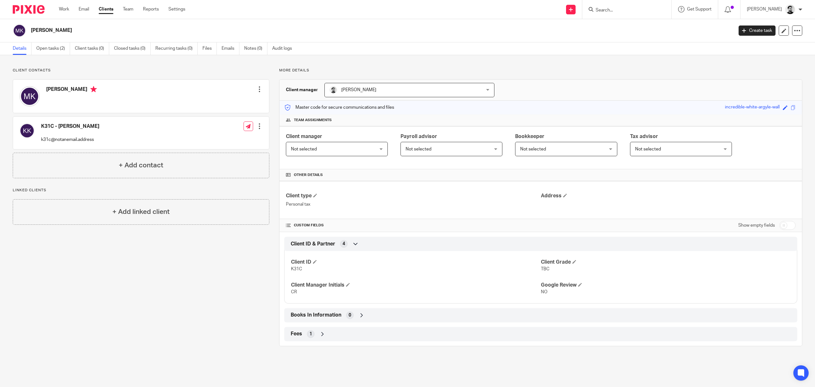
click at [620, 11] on input "Search" at bounding box center [623, 11] width 57 height 6
type input "Mr [PERSON_NAME]"
click at [623, 25] on link at bounding box center [640, 27] width 93 height 15
click at [52, 50] on link "Open tasks (2)" at bounding box center [53, 48] width 34 height 12
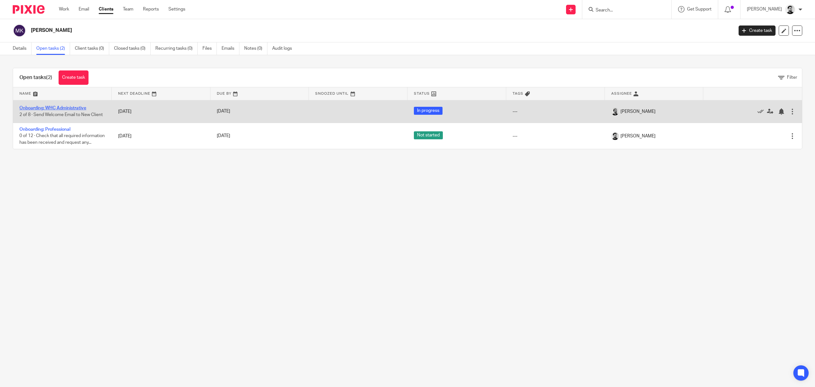
click at [55, 108] on link "Onboarding: WHC Administrative" at bounding box center [52, 108] width 67 height 4
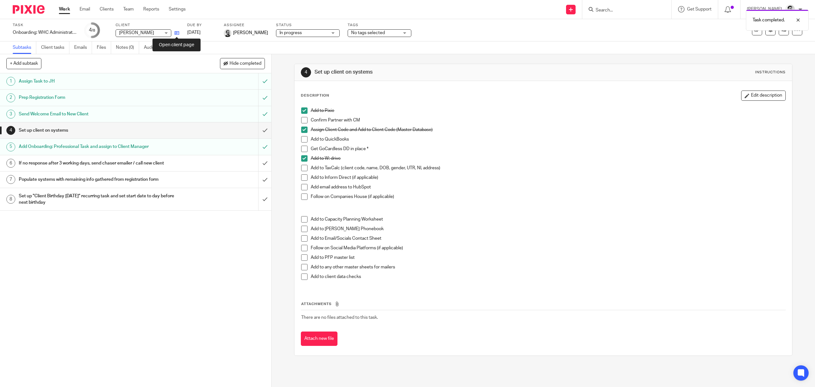
click at [176, 33] on icon at bounding box center [177, 33] width 5 height 5
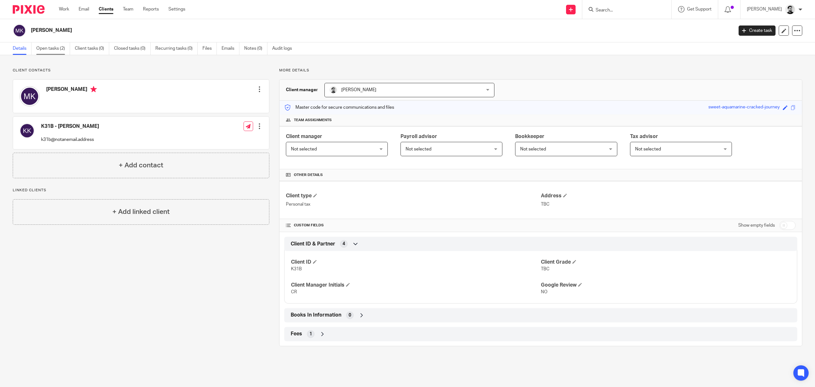
click at [49, 45] on link "Open tasks (2)" at bounding box center [53, 48] width 34 height 12
click at [59, 47] on link "Open tasks (2)" at bounding box center [53, 48] width 34 height 12
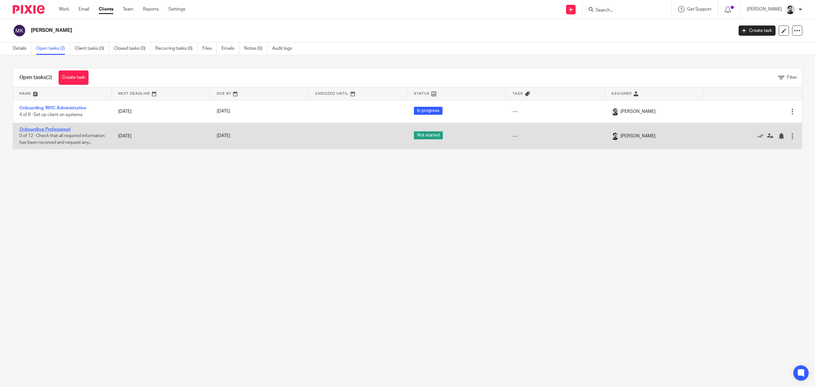
click at [60, 127] on link "Onboarding: Professional" at bounding box center [44, 129] width 51 height 4
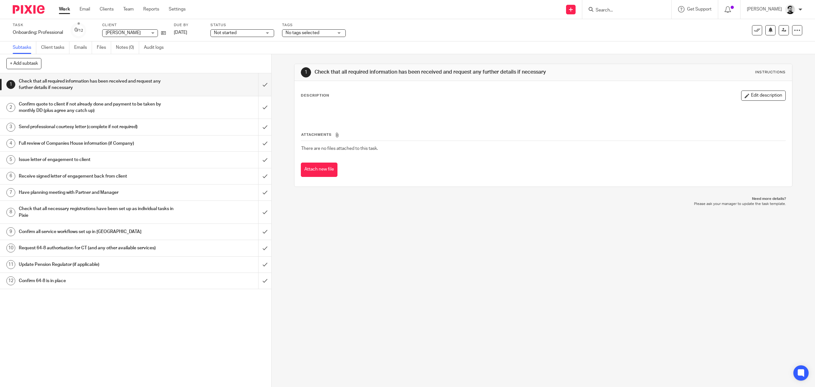
click at [64, 11] on link "Work" at bounding box center [64, 9] width 11 height 6
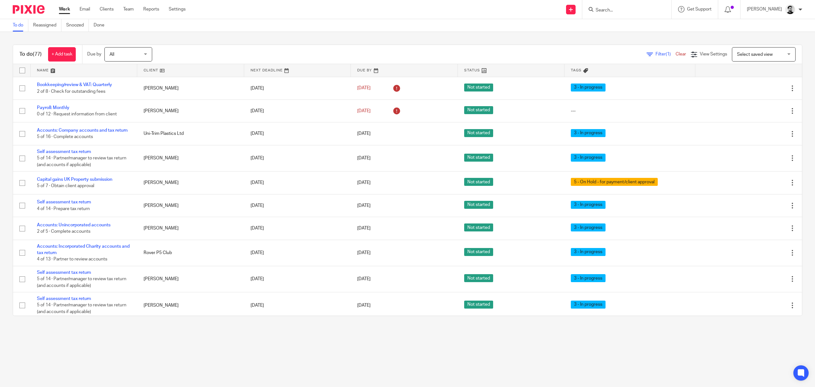
click at [601, 12] on input "Search" at bounding box center [623, 11] width 57 height 6
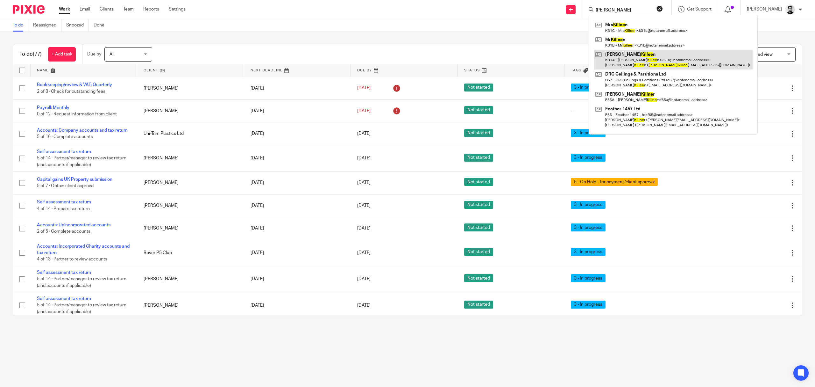
type input "Dan killee"
click at [629, 58] on link at bounding box center [673, 60] width 159 height 20
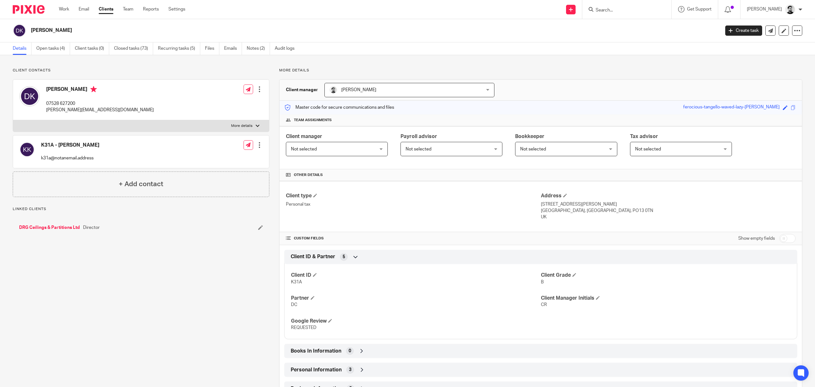
click at [38, 49] on link "Open tasks (4)" at bounding box center [53, 48] width 34 height 12
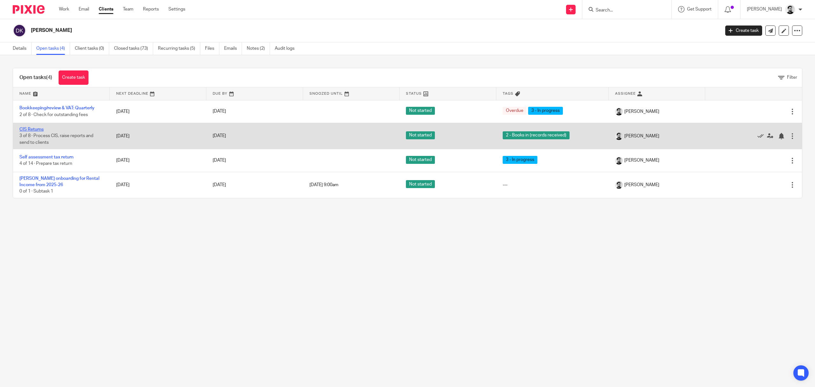
click at [34, 129] on link "CIS Returns" at bounding box center [31, 129] width 24 height 4
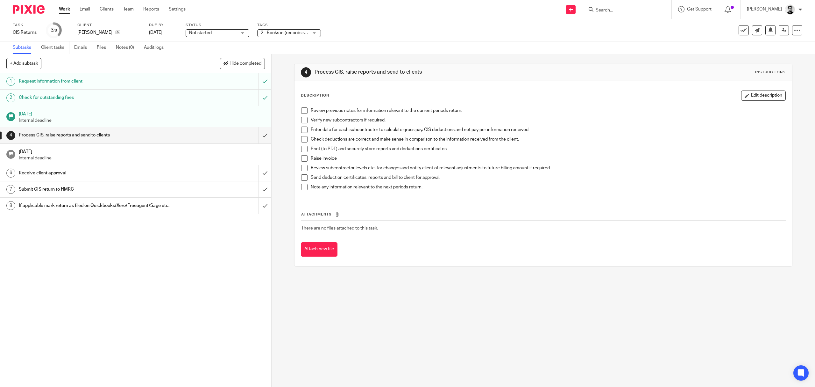
click at [282, 30] on span "2 - Books in (records received)" at bounding box center [285, 33] width 48 height 7
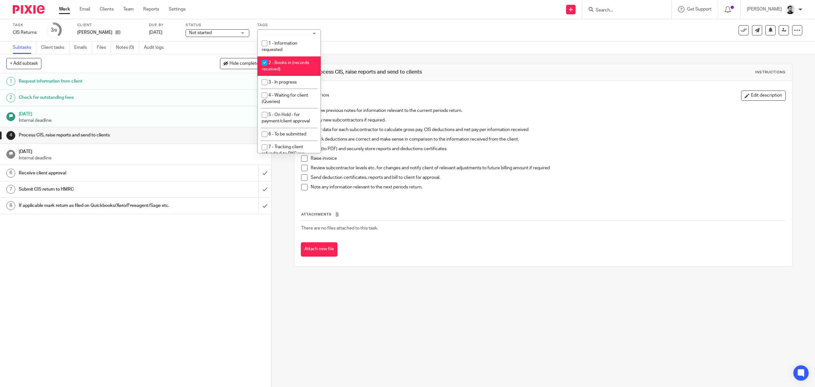
click at [286, 64] on li "2 - Books in (records received)" at bounding box center [289, 65] width 63 height 19
checkbox input "false"
click at [291, 87] on li "3 - In progress" at bounding box center [289, 82] width 63 height 13
checkbox input "true"
click at [391, 46] on div "Subtasks Client tasks Emails Files Notes (0) Audit logs" at bounding box center [407, 47] width 815 height 13
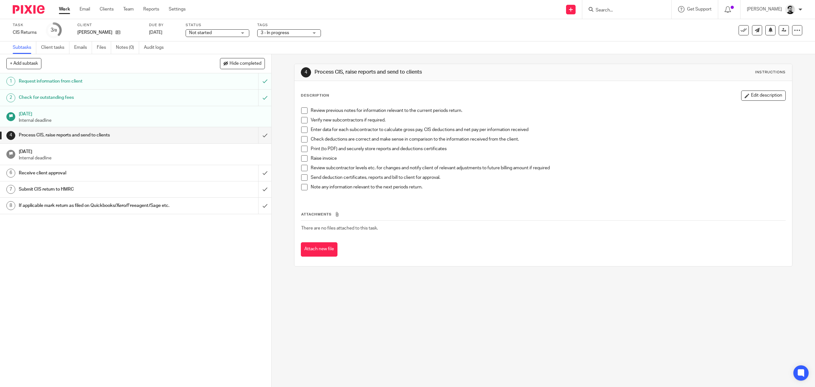
click at [62, 9] on link "Work" at bounding box center [64, 9] width 11 height 6
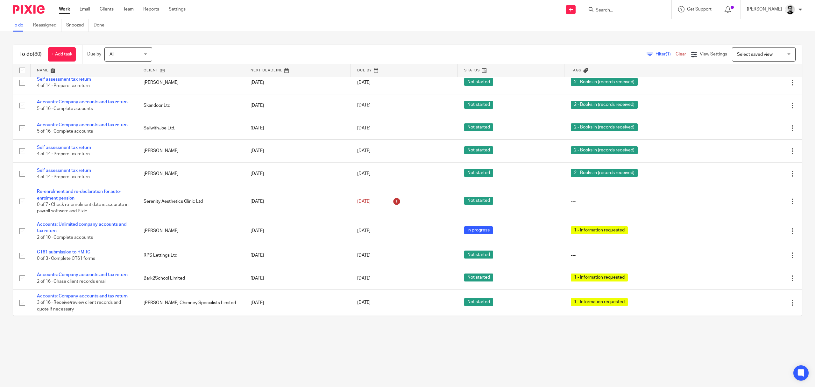
scroll to position [1730, 0]
click at [114, 53] on span "All" at bounding box center [112, 54] width 5 height 4
click at [127, 120] on span "This month" at bounding box center [122, 120] width 22 height 4
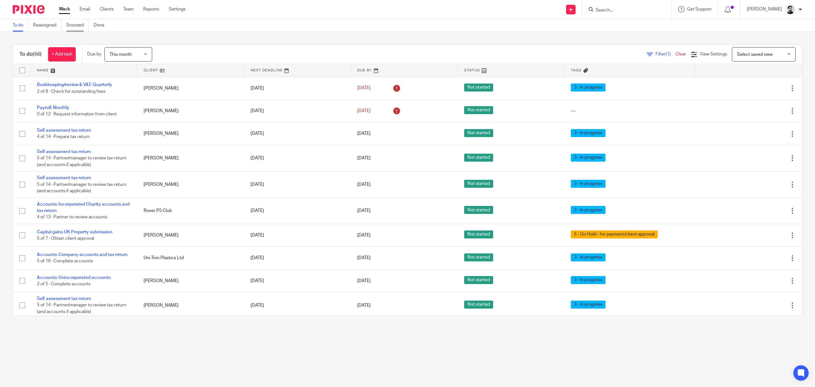
click at [73, 24] on link "Snoozed" at bounding box center [77, 25] width 23 height 12
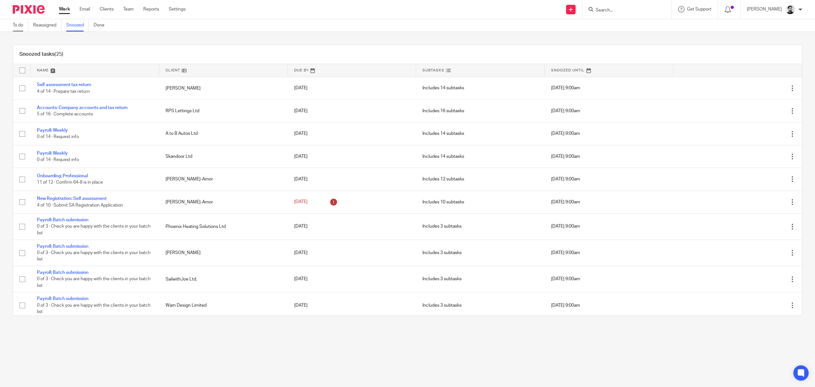
click at [24, 25] on link "To do" at bounding box center [21, 25] width 16 height 12
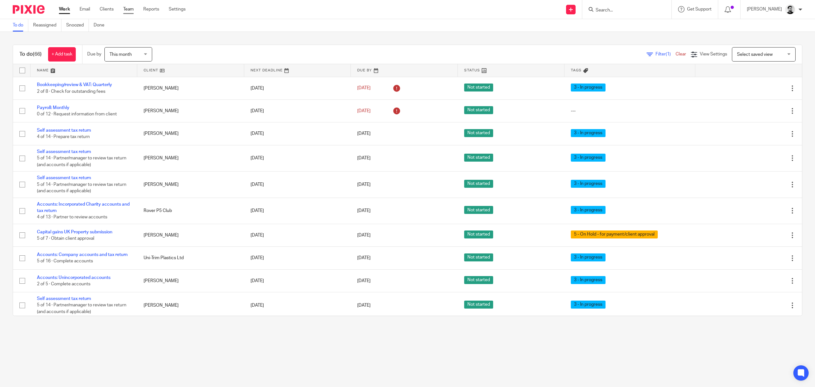
click at [133, 9] on link "Team" at bounding box center [128, 9] width 11 height 6
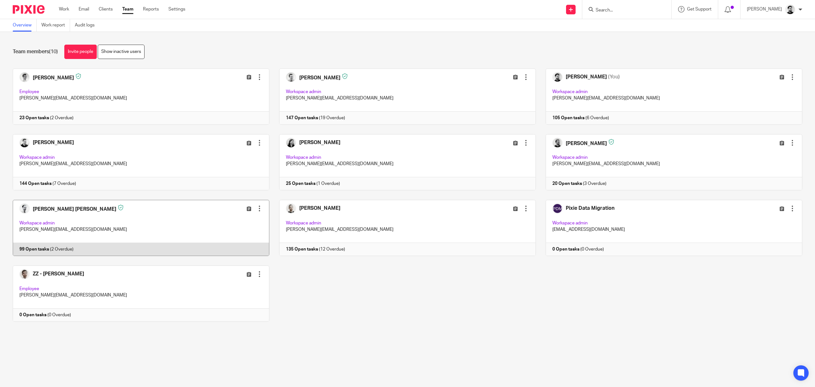
click at [154, 225] on link at bounding box center [136, 228] width 267 height 56
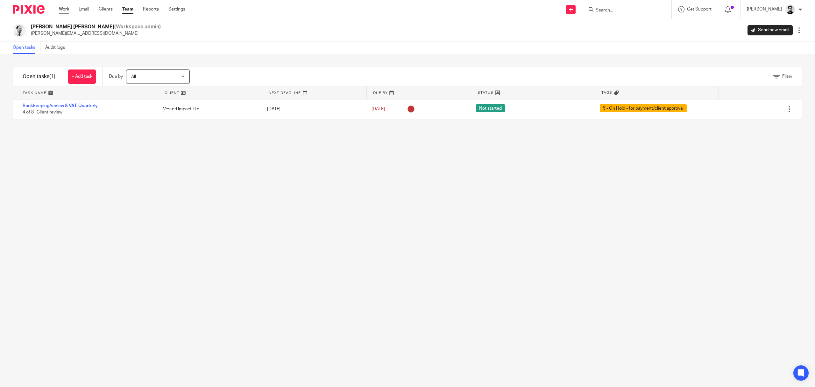
click at [61, 9] on link "Work" at bounding box center [64, 9] width 10 height 6
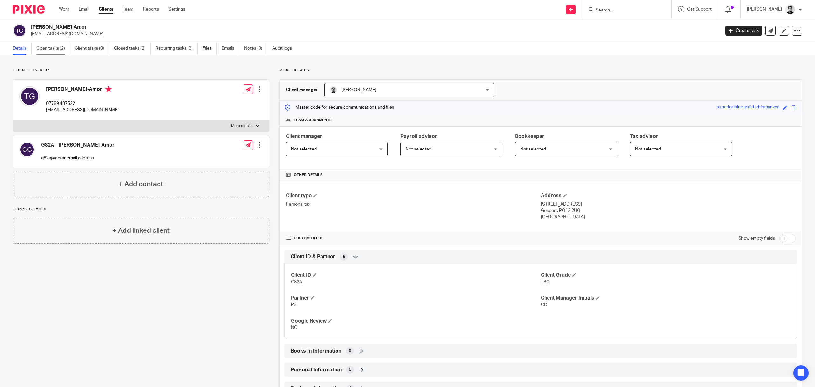
click at [62, 45] on link "Open tasks (2)" at bounding box center [53, 48] width 34 height 12
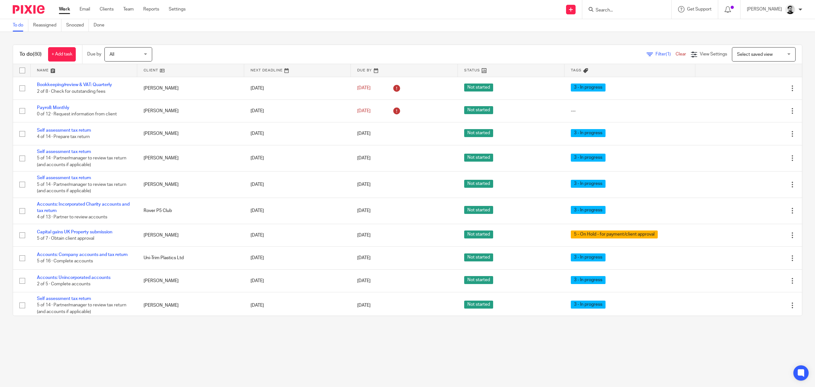
click at [606, 10] on input "Search" at bounding box center [623, 11] width 57 height 6
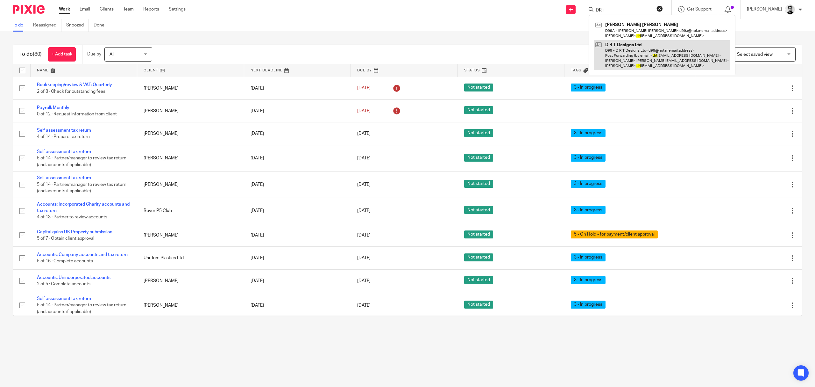
type input "DRT"
click at [611, 65] on link at bounding box center [662, 55] width 137 height 30
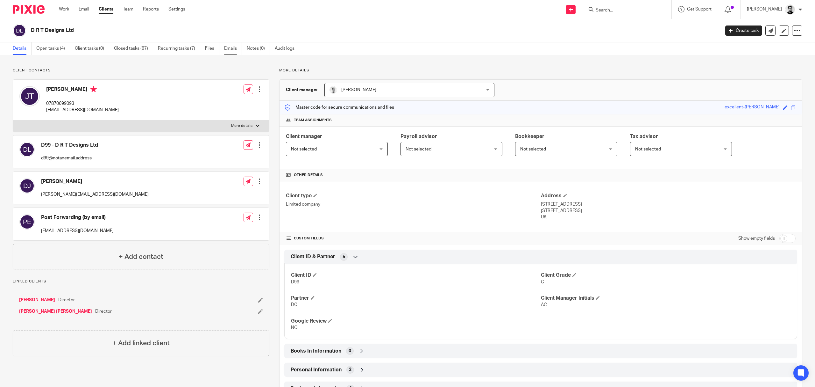
click at [232, 50] on link "Emails" at bounding box center [233, 48] width 18 height 12
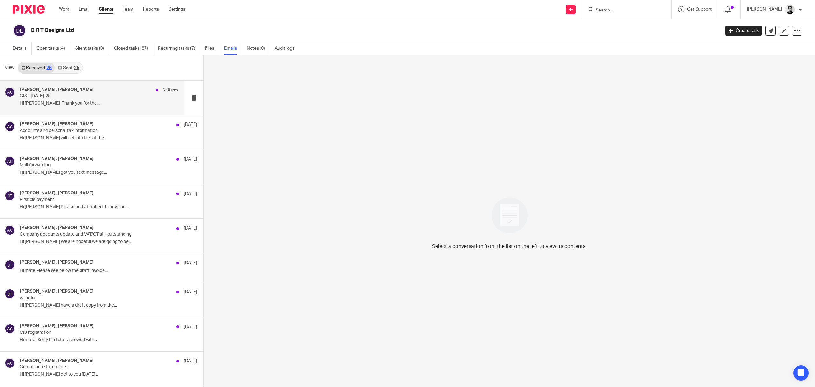
click at [94, 97] on p "CIS - [DATE]-25" at bounding box center [83, 95] width 127 height 5
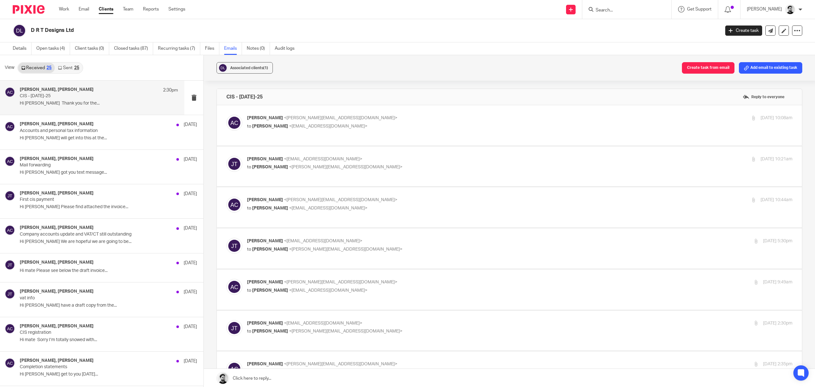
click at [423, 120] on p "Andrew Chapman <a.chapman@woodhicks.co.uk>" at bounding box center [429, 118] width 364 height 7
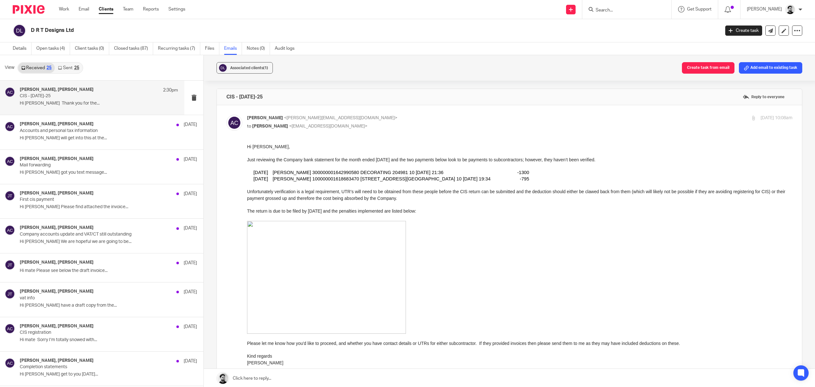
click at [383, 114] on label at bounding box center [509, 362] width 585 height 514
click at [226, 114] on input "checkbox" at bounding box center [226, 114] width 0 height 0
checkbox input "false"
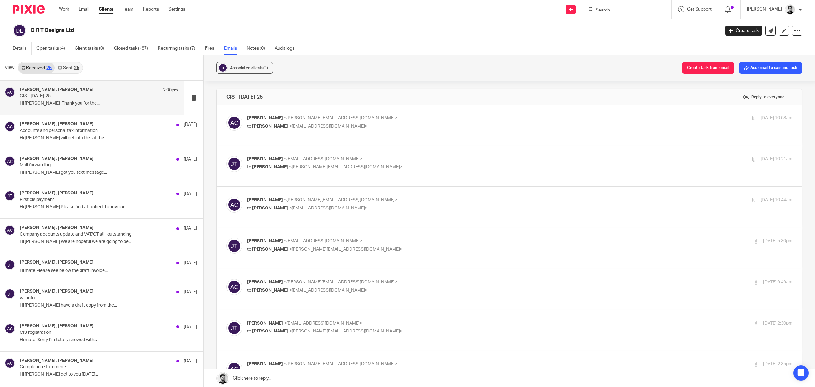
click at [367, 157] on p "James Turner <drtheating@yahoo.com>" at bounding box center [429, 159] width 364 height 7
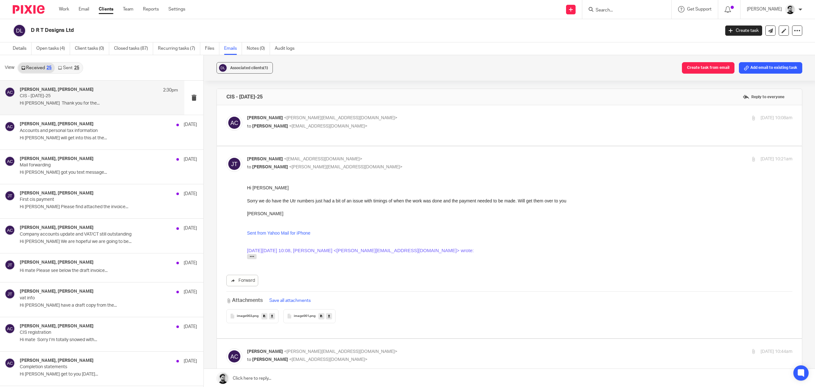
click at [360, 166] on p "to Andrew Chapman <a.chapman@woodhicks.co.uk>" at bounding box center [429, 167] width 364 height 7
checkbox input "false"
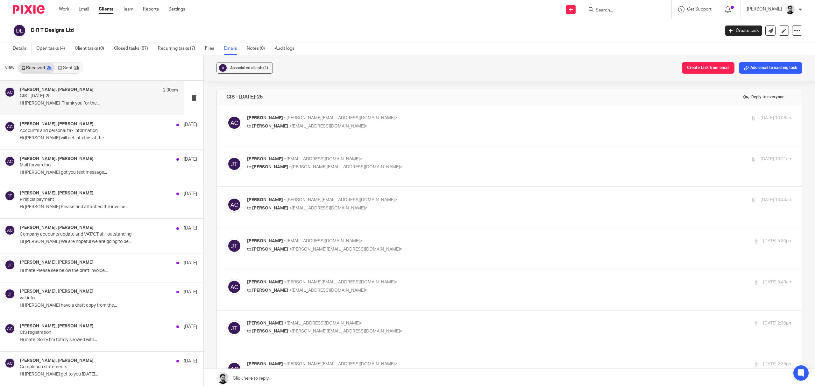
click at [346, 197] on p "Andrew Chapman <a.chapman@woodhicks.co.uk>" at bounding box center [429, 199] width 364 height 7
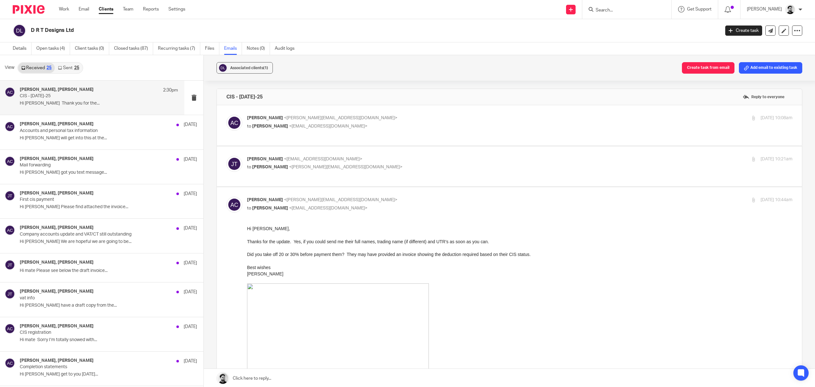
click at [368, 198] on p "Andrew Chapman <a.chapman@woodhicks.co.uk>" at bounding box center [429, 199] width 364 height 7
checkbox input "false"
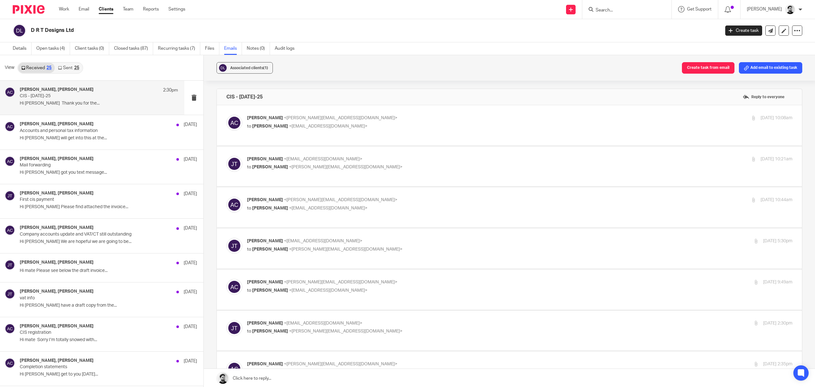
click at [383, 241] on p "James Turner <drtheating@yahoo.com>" at bounding box center [429, 241] width 364 height 7
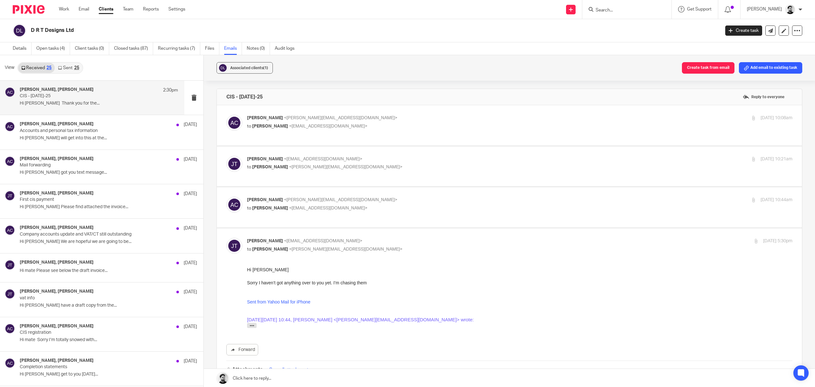
scroll to position [85, 0]
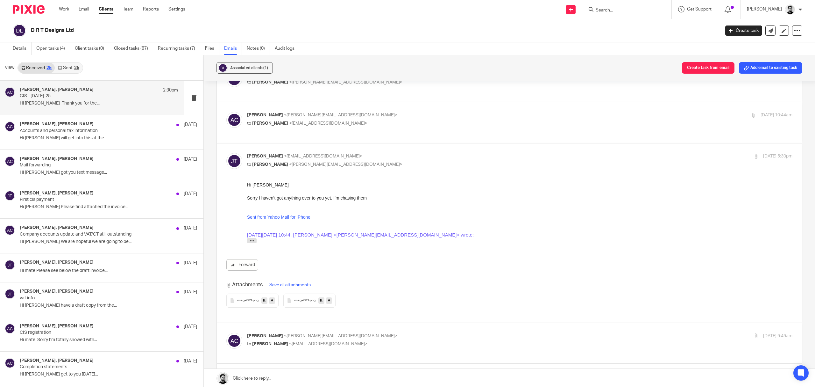
click at [362, 162] on p "to Andrew Chapman <a.chapman@woodhicks.co.uk>" at bounding box center [429, 164] width 364 height 7
checkbox input "false"
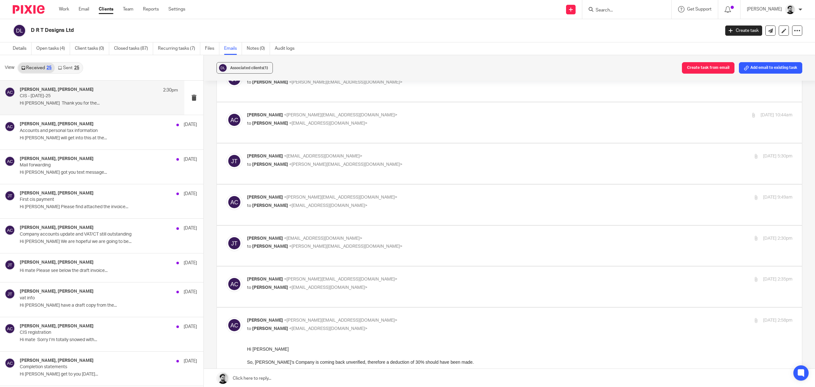
click at [370, 223] on label at bounding box center [509, 204] width 585 height 40
click at [226, 194] on input "checkbox" at bounding box center [226, 194] width 0 height 0
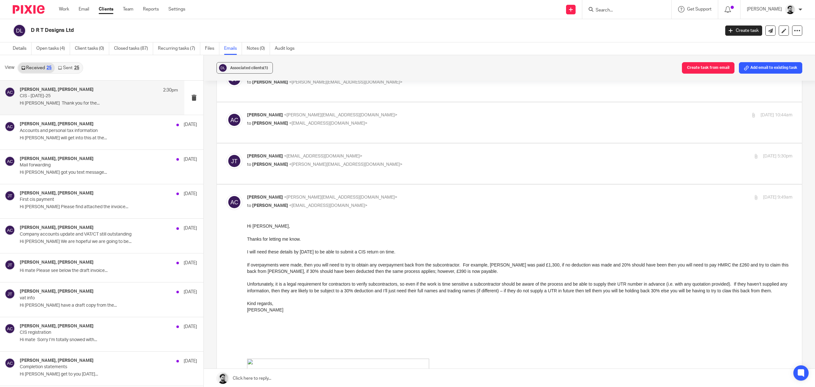
scroll to position [0, 0]
click at [366, 203] on p "to James Turner <drtheating@yahoo.com>" at bounding box center [429, 205] width 364 height 7
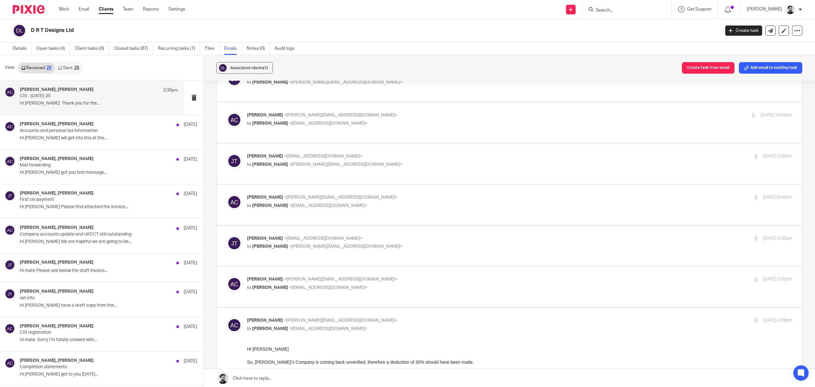
click at [366, 203] on p "to James Turner <drtheating@yahoo.com>" at bounding box center [429, 205] width 364 height 7
click at [413, 209] on p "to James Turner <drtheating@yahoo.com>" at bounding box center [429, 205] width 364 height 7
click at [380, 204] on p "to James Turner <drtheating@yahoo.com>" at bounding box center [429, 205] width 364 height 7
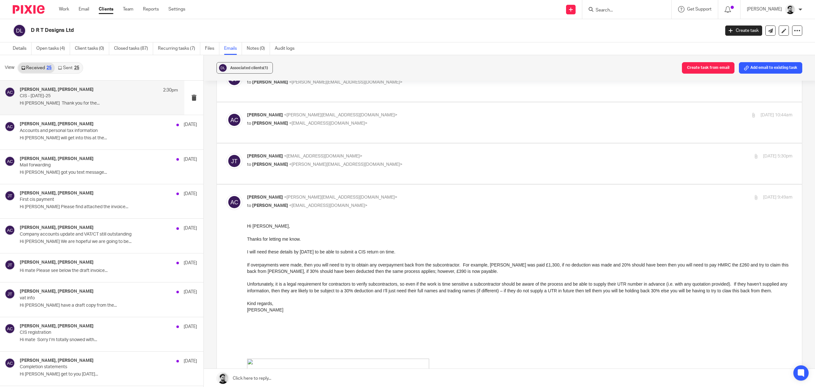
click at [337, 203] on p "to James Turner <drtheating@yahoo.com>" at bounding box center [429, 205] width 364 height 7
checkbox input "false"
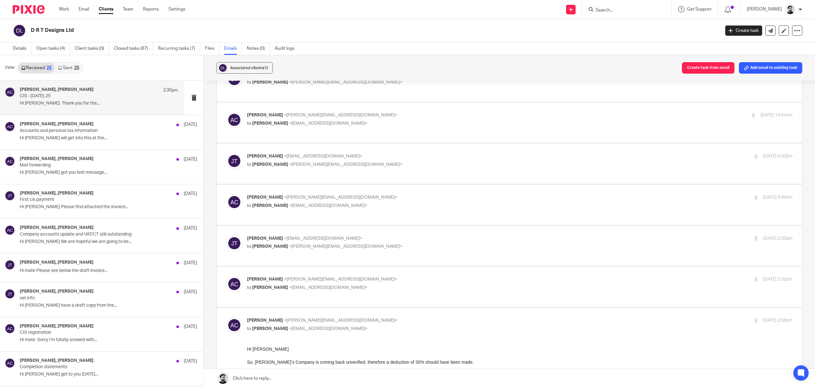
click at [339, 247] on span "<a.chapman@woodhicks.co.uk>" at bounding box center [345, 246] width 113 height 4
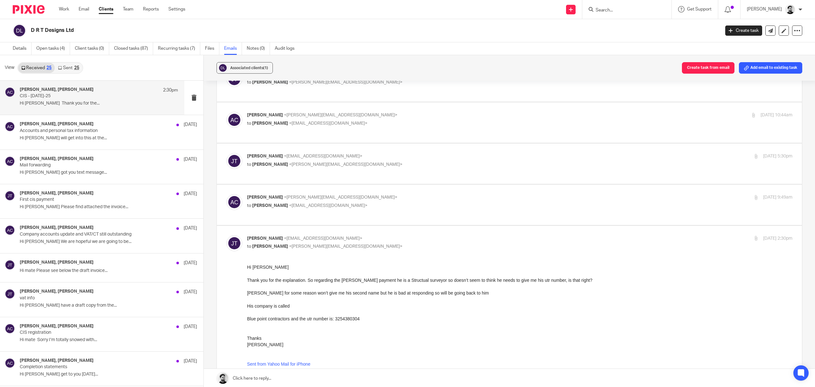
click at [346, 244] on p "to Andrew Chapman <a.chapman@woodhicks.co.uk>" at bounding box center [429, 246] width 364 height 7
checkbox input "false"
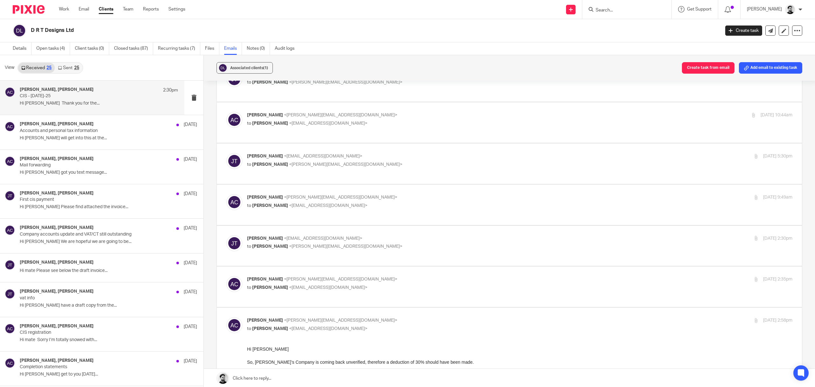
click at [348, 282] on p "Andrew Chapman <a.chapman@woodhicks.co.uk>" at bounding box center [429, 279] width 364 height 7
checkbox input "true"
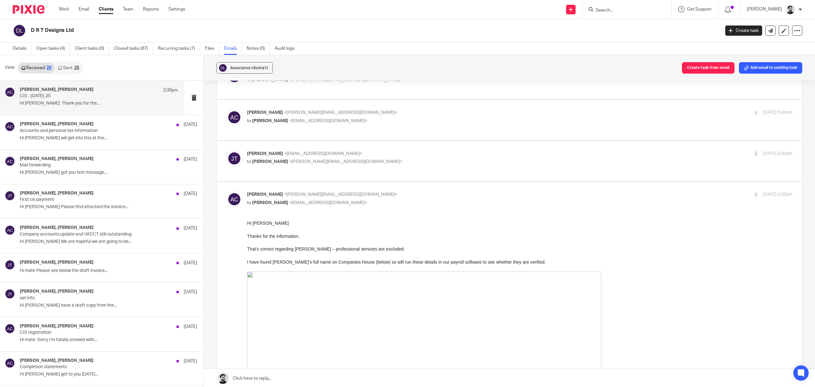
scroll to position [170, 0]
click at [387, 161] on p "to Andrew Chapman <a.chapman@woodhicks.co.uk>" at bounding box center [429, 161] width 364 height 7
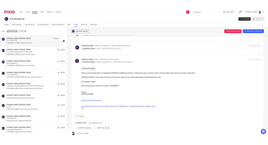
scroll to position [0, 0]
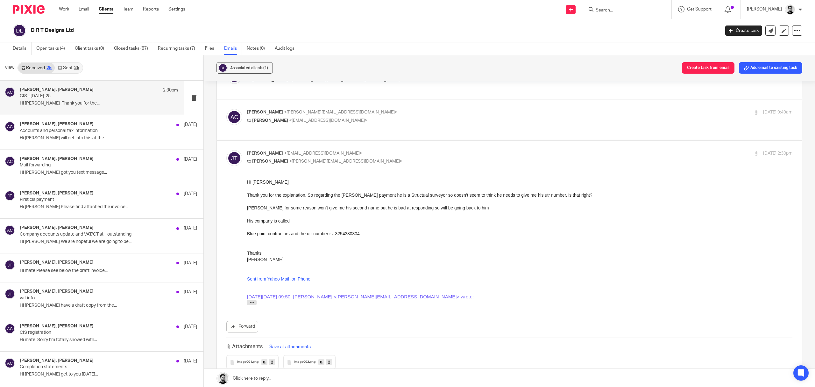
click at [382, 157] on p "James Turner <drtheating@yahoo.com>" at bounding box center [429, 153] width 364 height 7
checkbox input "false"
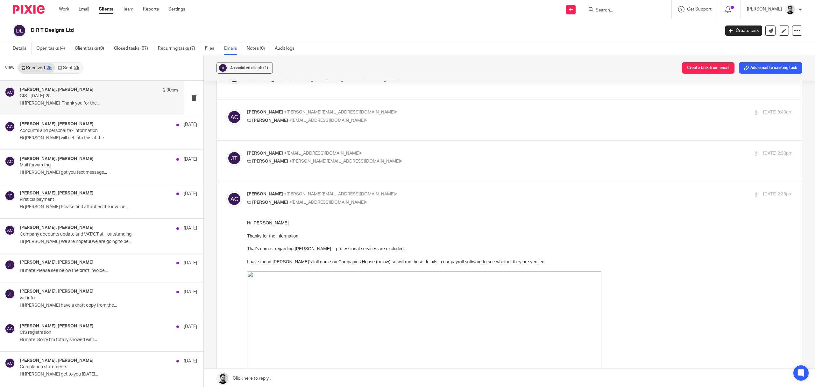
click at [357, 196] on p "Andrew Chapman <a.chapman@woodhicks.co.uk>" at bounding box center [429, 194] width 364 height 7
checkbox input "false"
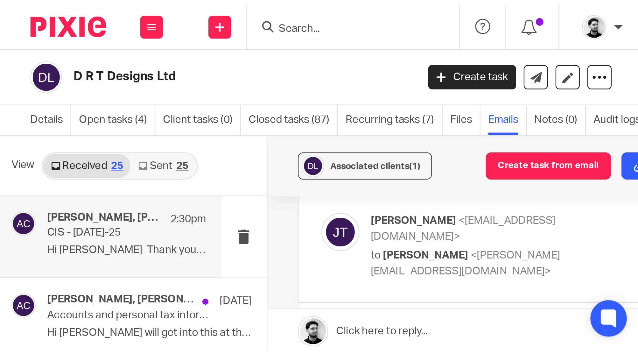
scroll to position [170, 0]
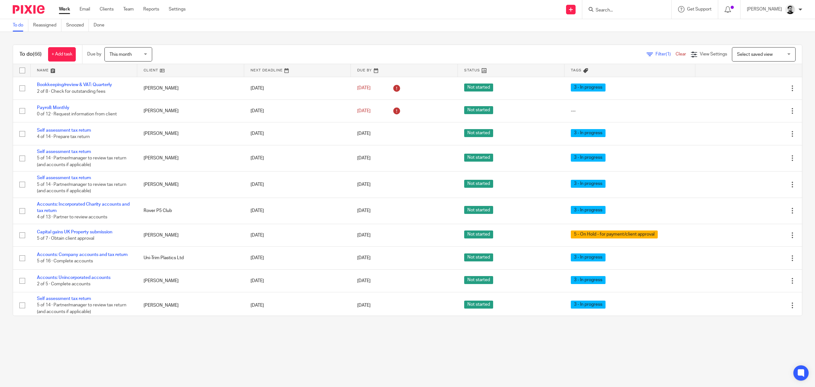
click at [603, 10] on input "Search" at bounding box center [623, 11] width 57 height 6
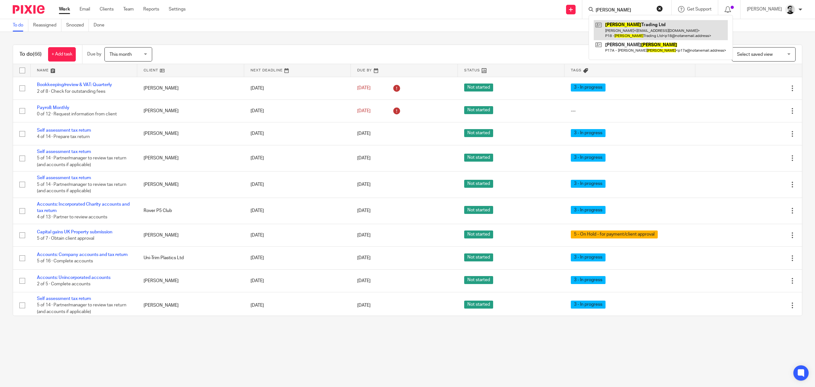
type input "Parnell"
click at [612, 31] on link at bounding box center [661, 30] width 134 height 20
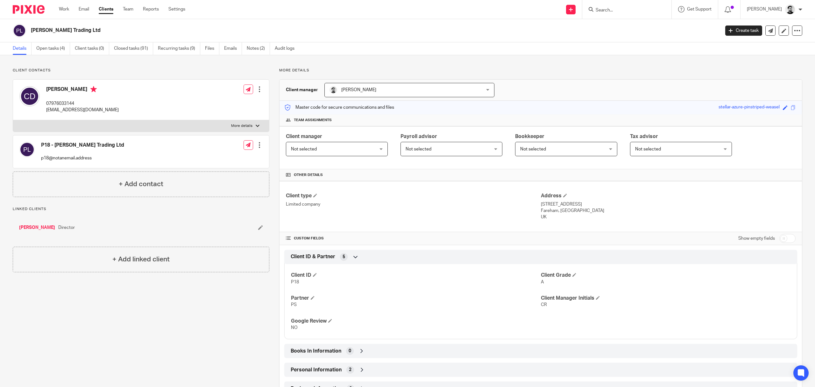
click at [71, 50] on ul "Details Open tasks (4) Client tasks (0) Closed tasks (91) Recurring tasks (9) F…" at bounding box center [158, 48] width 291 height 12
click at [64, 48] on link "Open tasks (4)" at bounding box center [53, 48] width 34 height 12
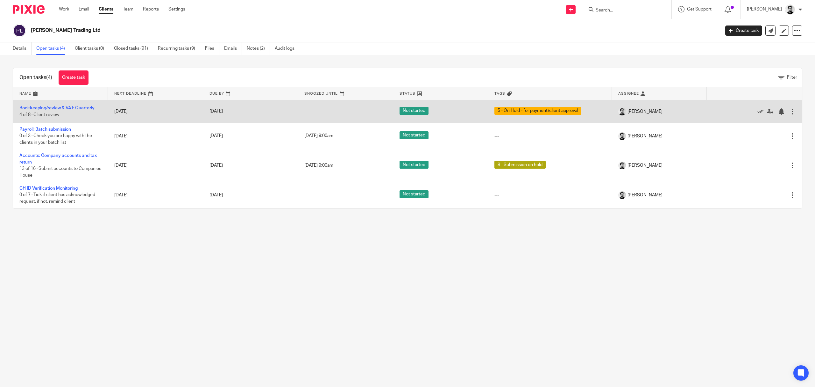
click at [52, 107] on link "Bookkeeping/review & VAT: Quarterly" at bounding box center [56, 108] width 75 height 4
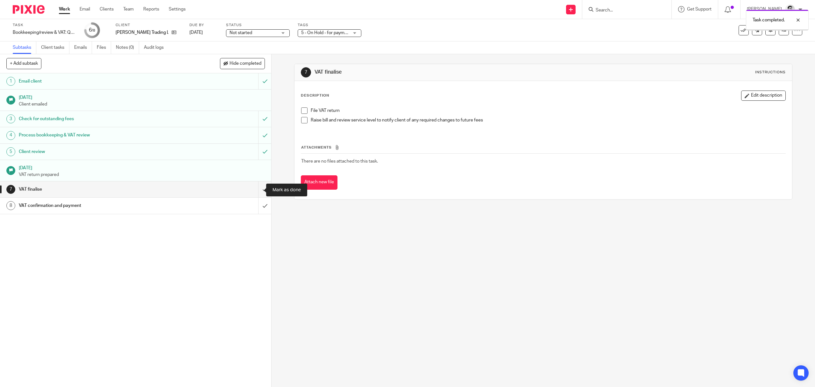
click at [257, 190] on input "submit" at bounding box center [135, 189] width 271 height 16
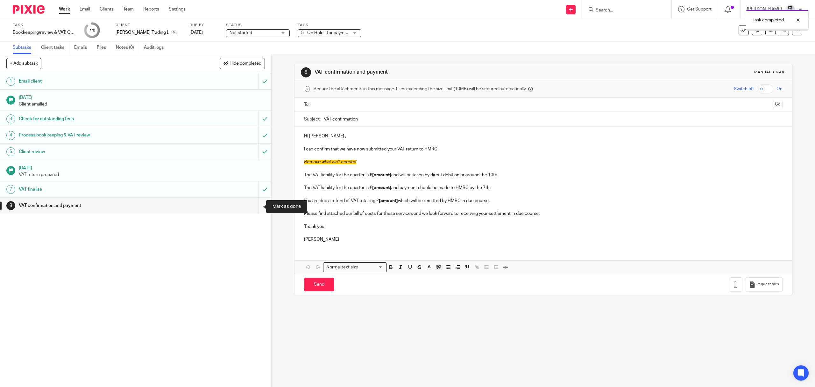
click at [258, 208] on input "submit" at bounding box center [135, 205] width 271 height 16
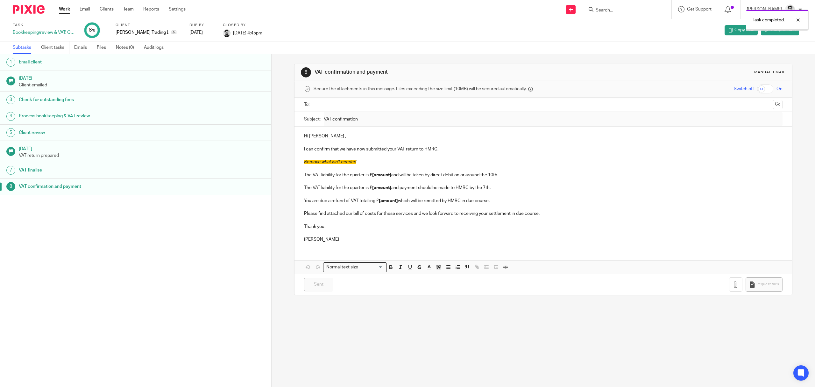
click at [63, 8] on link "Work" at bounding box center [64, 9] width 11 height 6
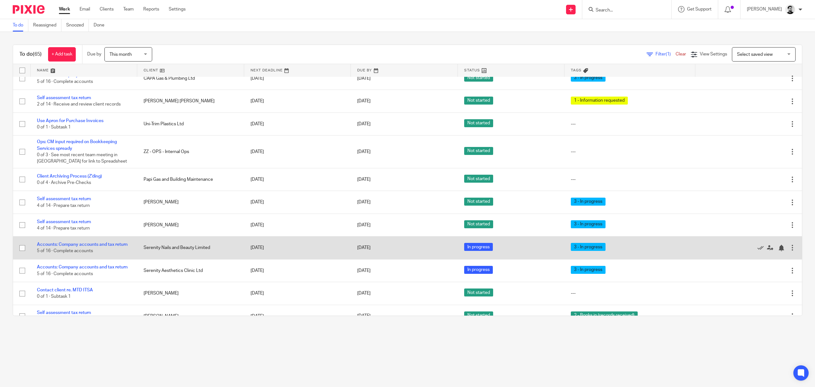
scroll to position [339, 0]
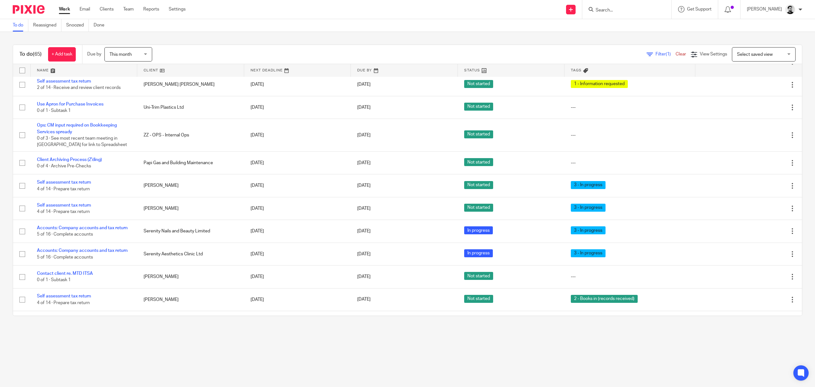
click at [604, 8] on input "Search" at bounding box center [623, 11] width 57 height 6
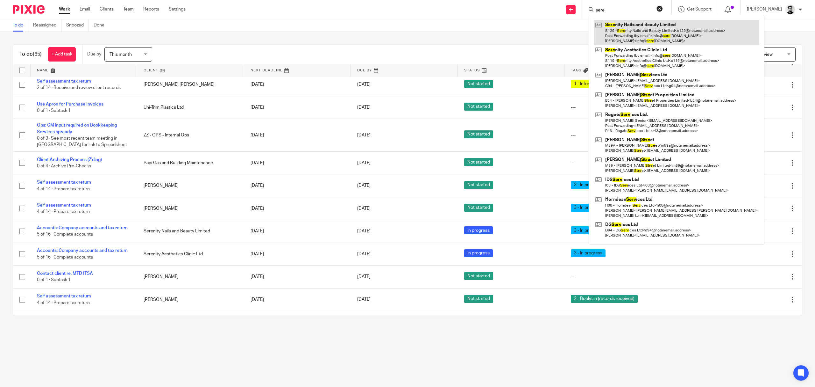
type input "sere"
click at [621, 23] on link at bounding box center [677, 32] width 166 height 25
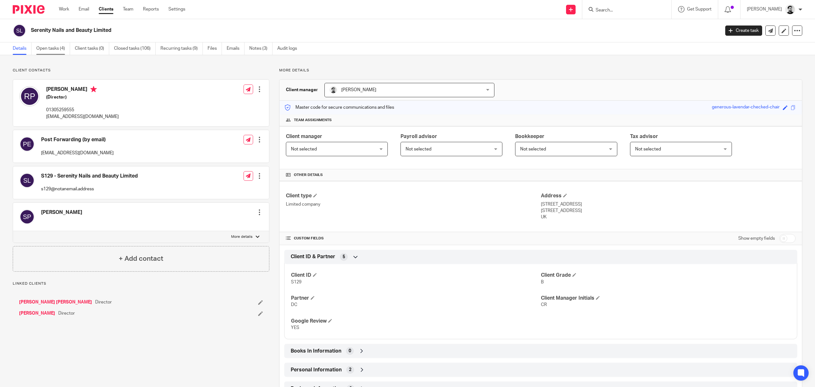
click at [52, 53] on link "Open tasks (4)" at bounding box center [53, 48] width 34 height 12
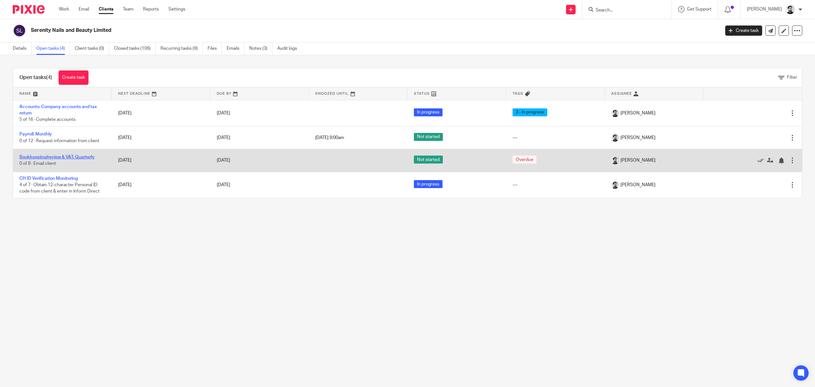
click at [45, 158] on link "Bookkeeping/review & VAT: Quarterly" at bounding box center [56, 157] width 75 height 4
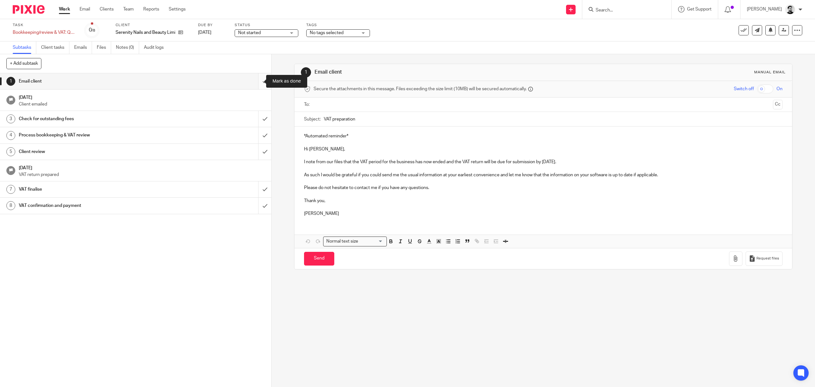
click at [256, 83] on input "submit" at bounding box center [135, 81] width 271 height 16
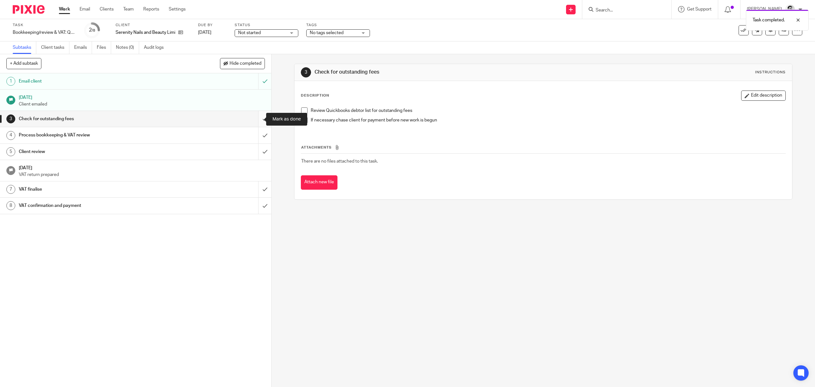
click at [253, 118] on input "submit" at bounding box center [135, 119] width 271 height 16
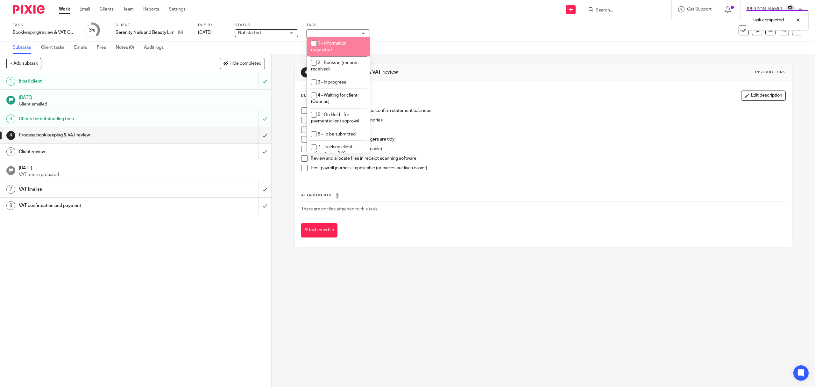
click at [338, 48] on li "1 - Information requested" at bounding box center [338, 46] width 63 height 19
checkbox input "true"
click at [390, 31] on div "Task Bookkeeping/review & VAT: Quarterly Save Bookkeeping/review & VAT: Quarter…" at bounding box center [342, 30] width 658 height 15
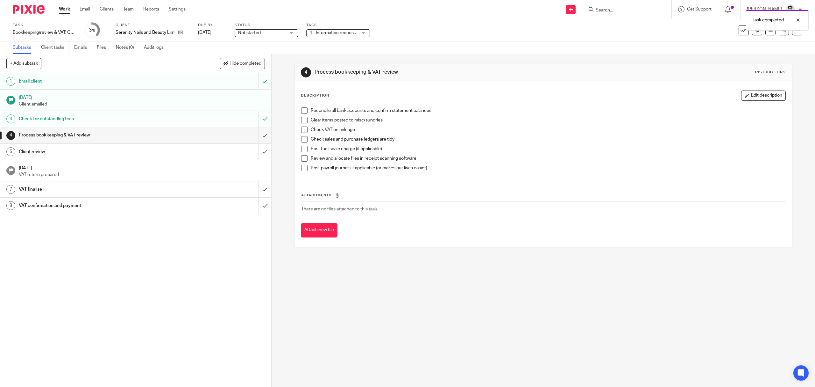
click at [61, 11] on link "Work" at bounding box center [64, 9] width 11 height 6
